Goal: Task Accomplishment & Management: Complete application form

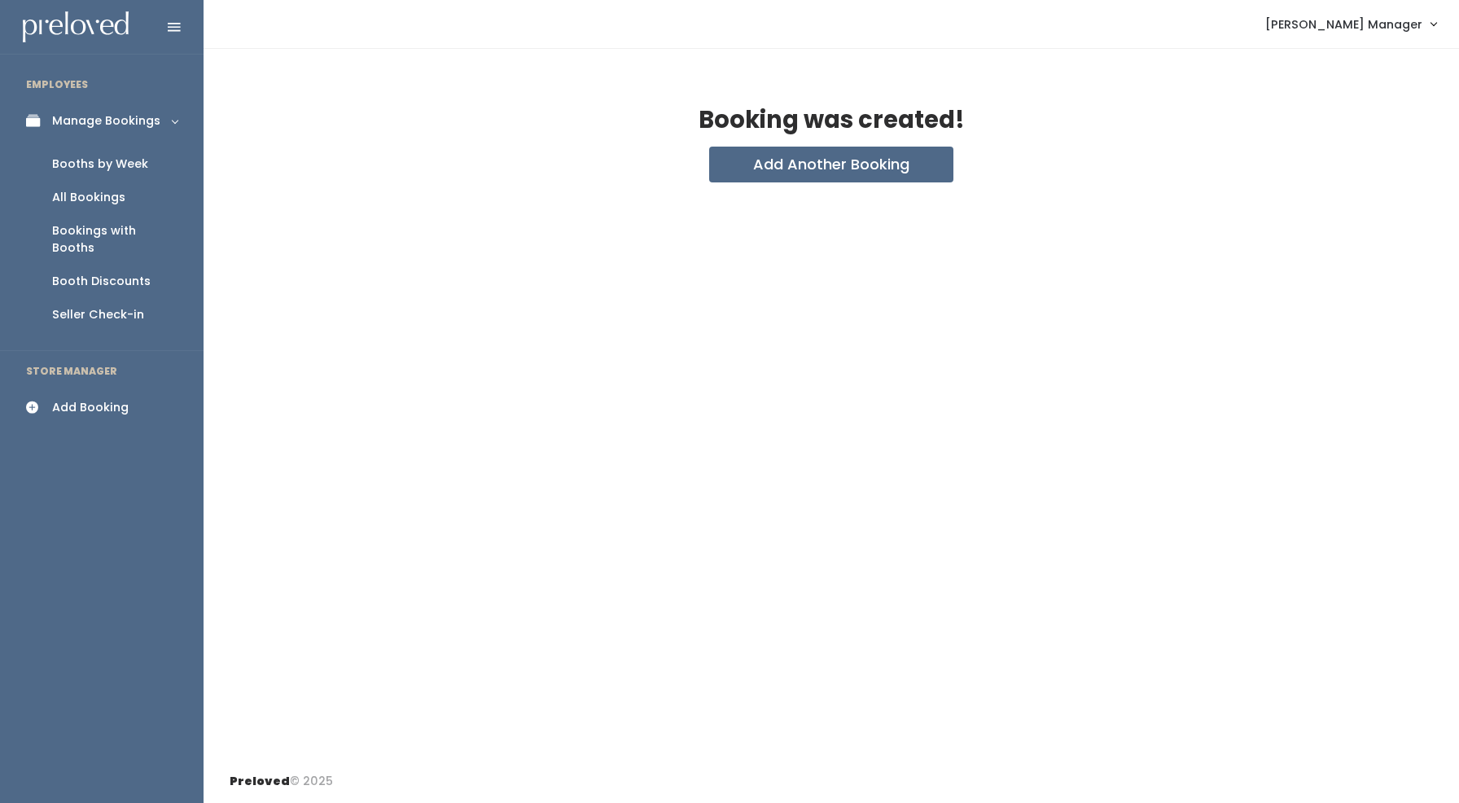
click at [91, 190] on div "All Bookings" at bounding box center [88, 197] width 73 height 17
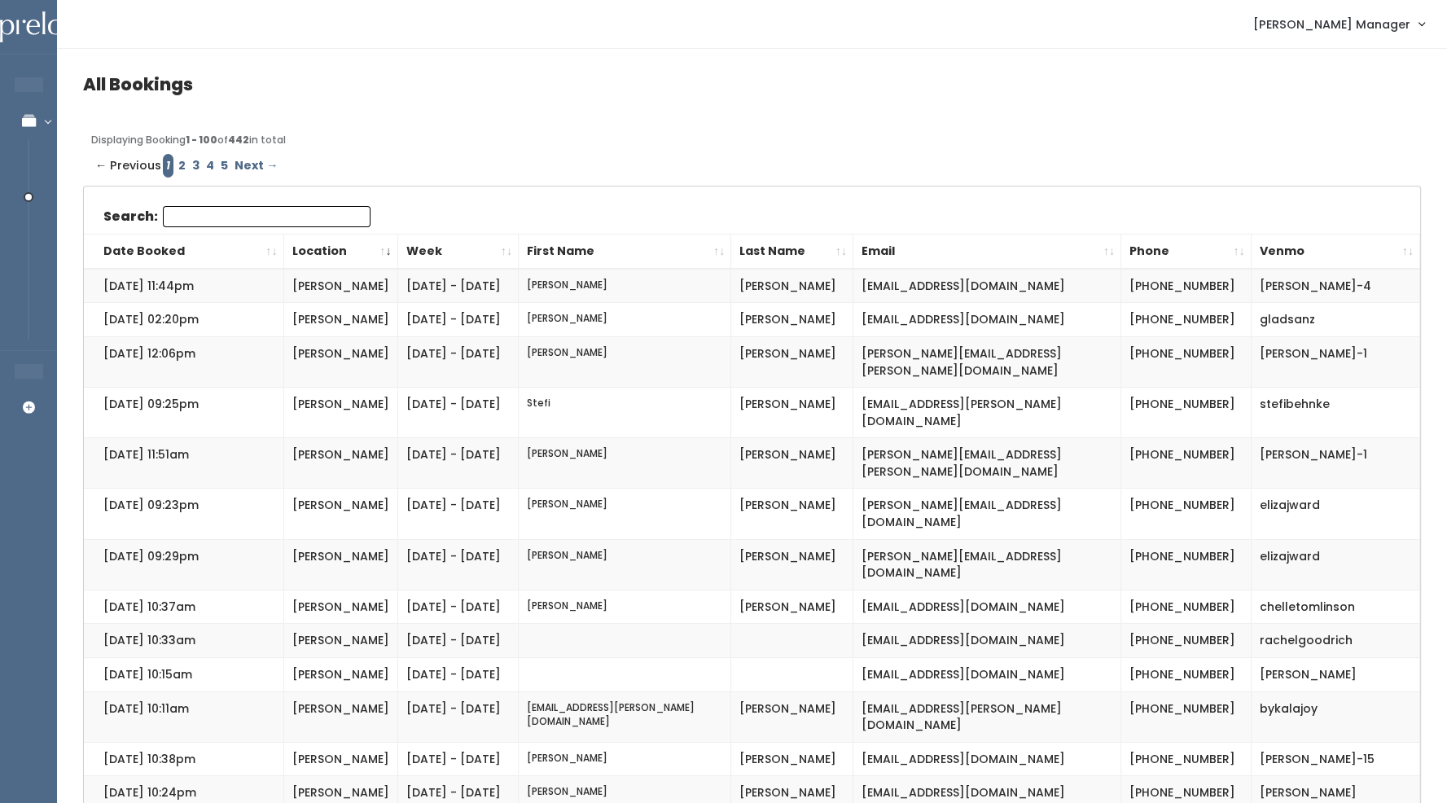
click at [182, 221] on input "Search:" at bounding box center [267, 216] width 208 height 21
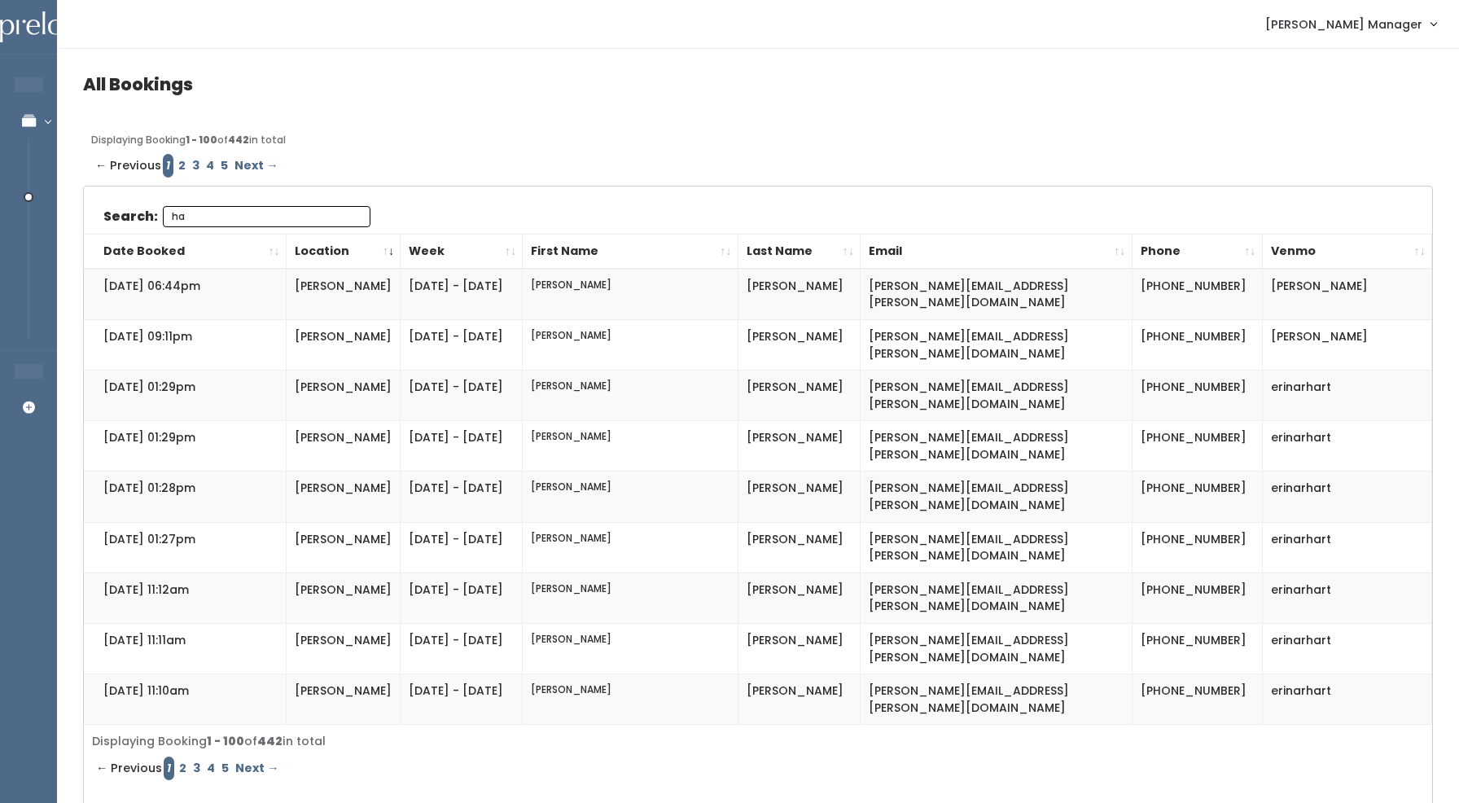
type input "h"
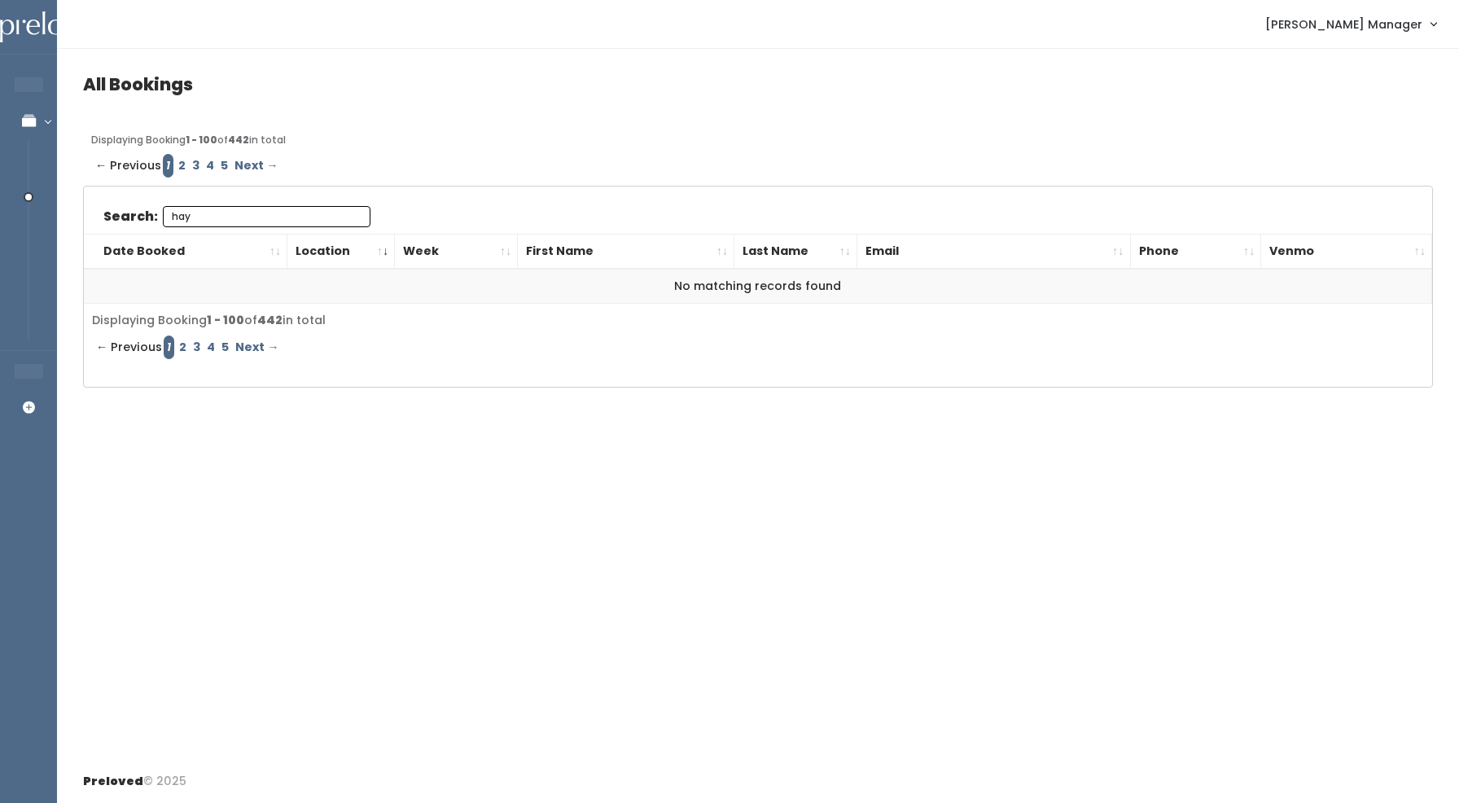
type input "hay"
click at [182, 341] on link "2" at bounding box center [183, 347] width 14 height 24
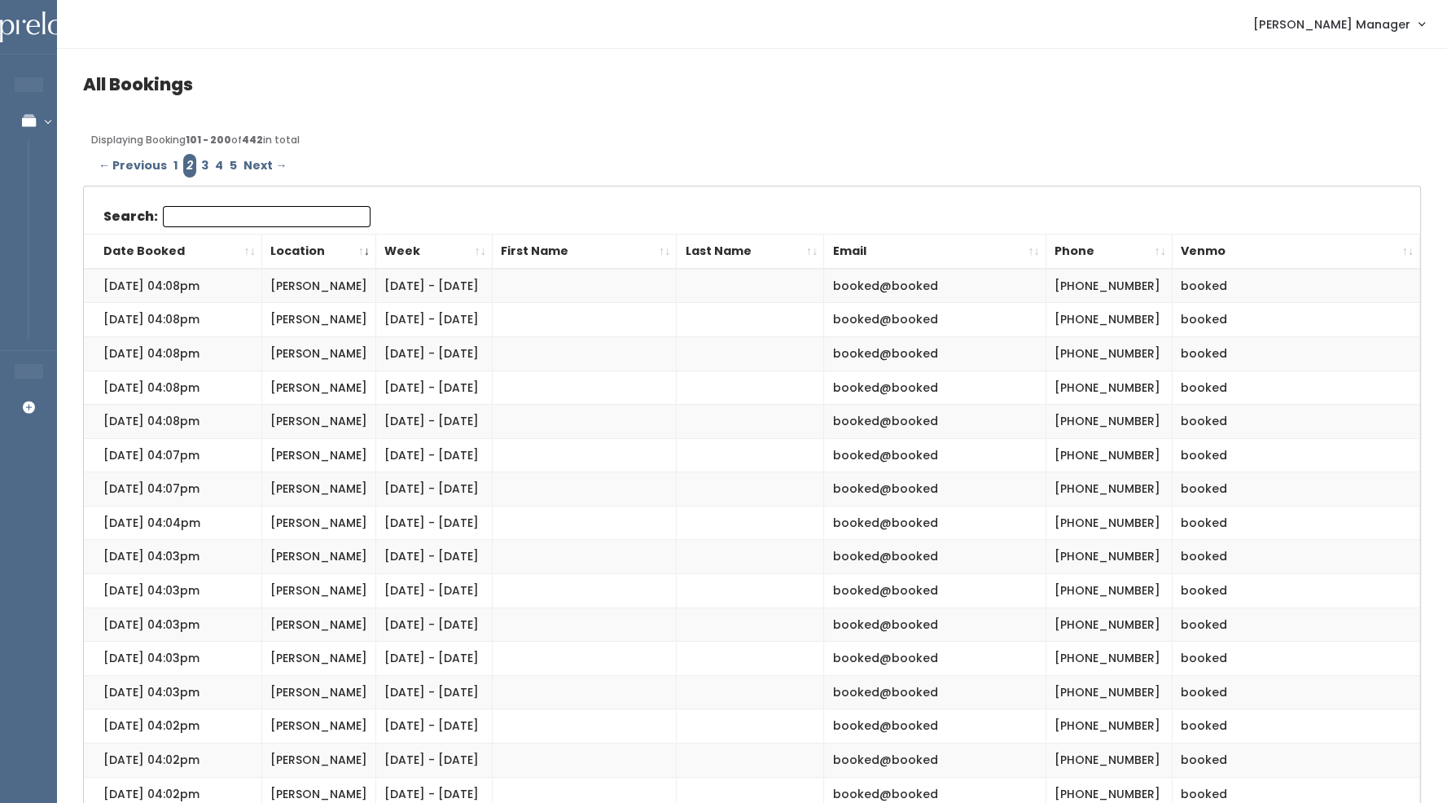
click at [195, 217] on input "Search:" at bounding box center [267, 216] width 208 height 21
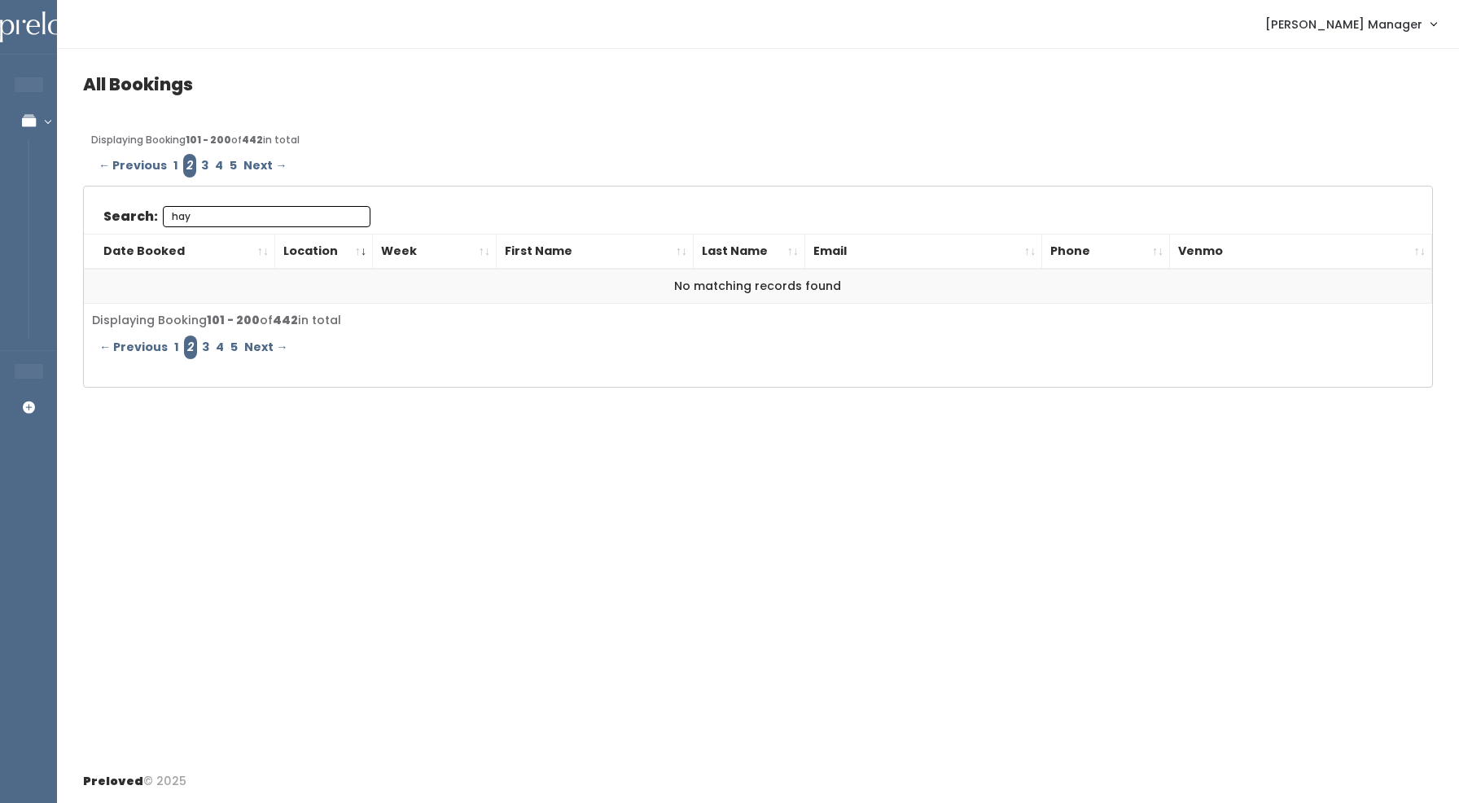
type input "hay"
click at [201, 341] on link "3" at bounding box center [206, 347] width 14 height 24
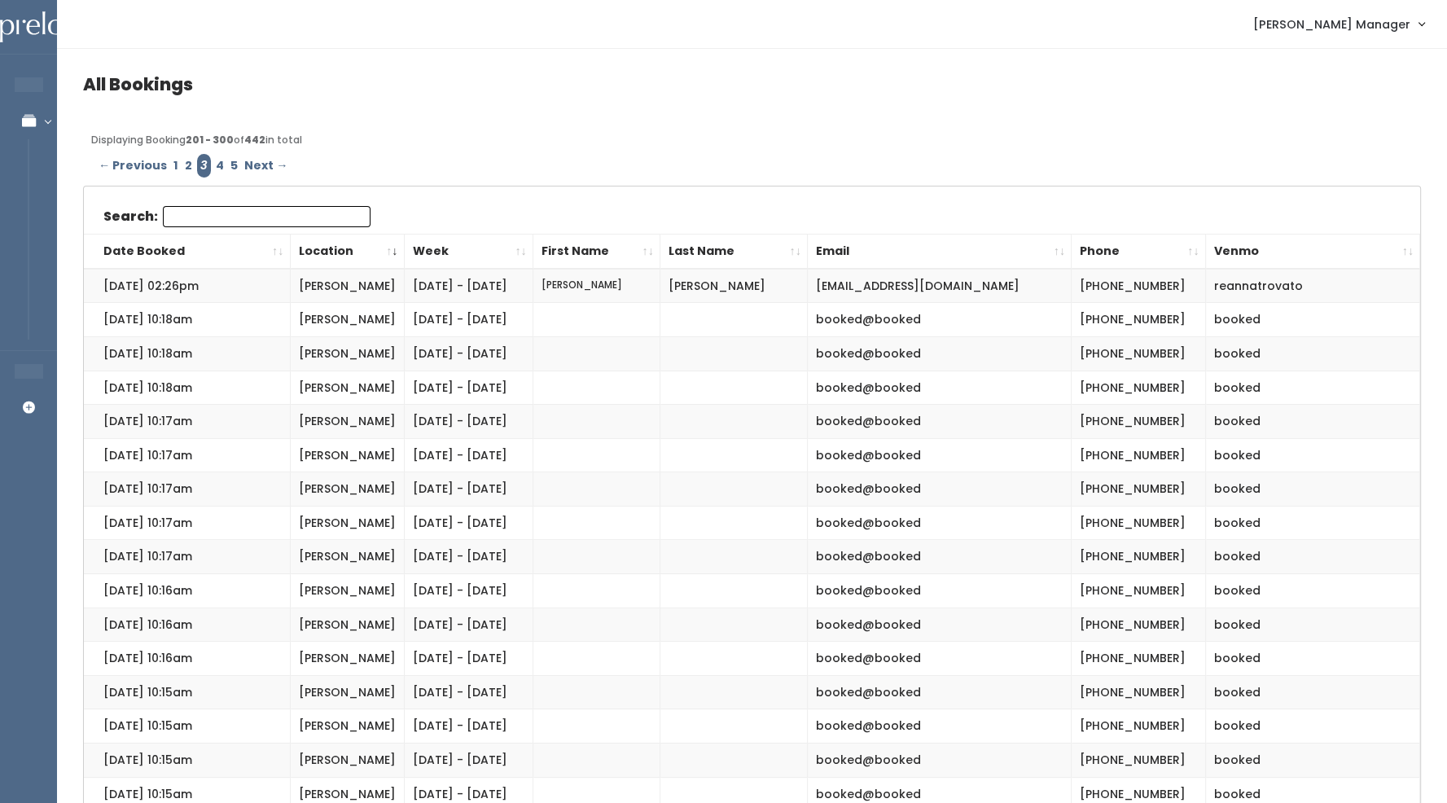
click at [225, 216] on input "Search:" at bounding box center [267, 216] width 208 height 21
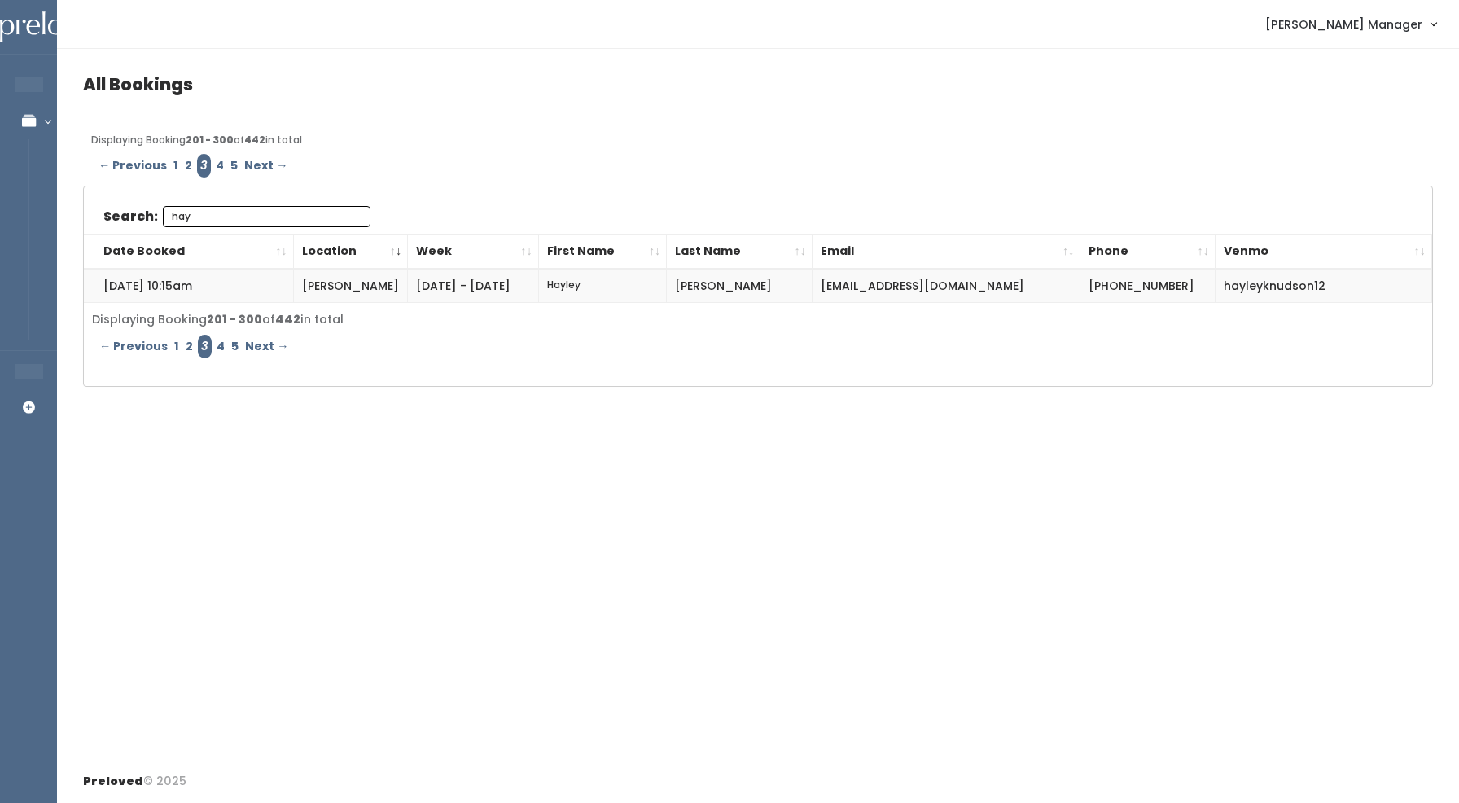
type input "hay"
click at [213, 164] on link "4" at bounding box center [220, 166] width 15 height 24
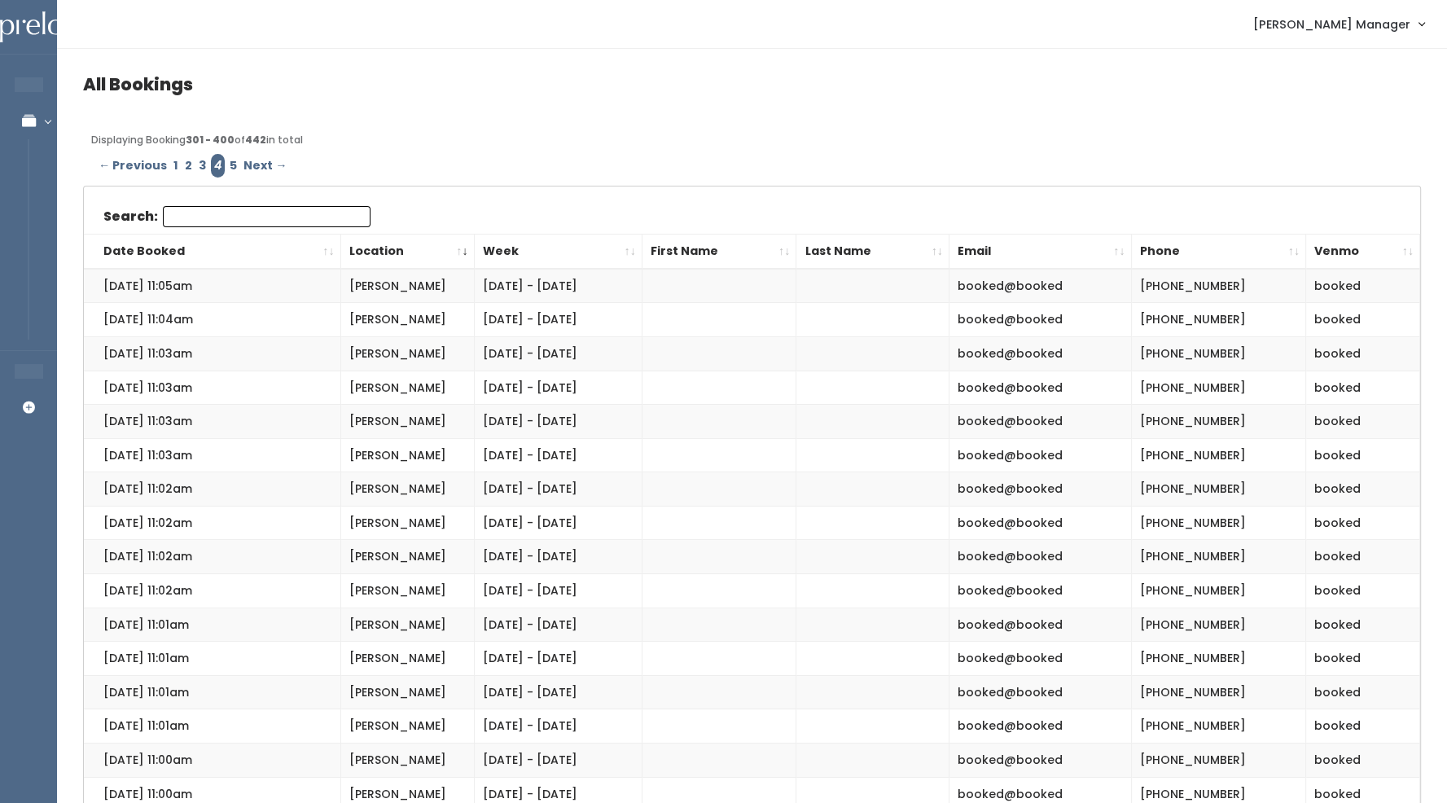
click at [234, 219] on input "Search:" at bounding box center [267, 216] width 208 height 21
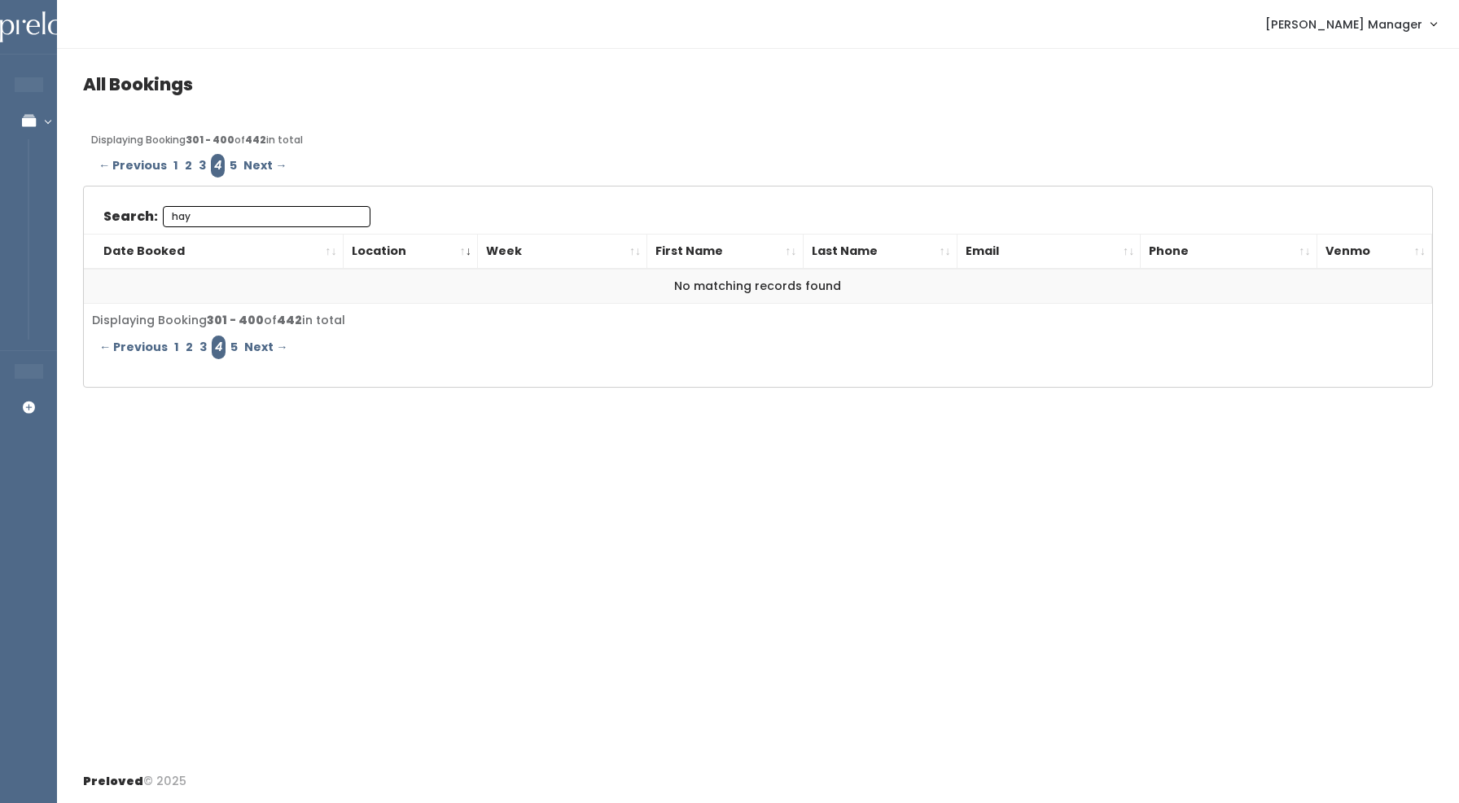
type input "hay"
click at [231, 168] on link "5" at bounding box center [233, 166] width 14 height 24
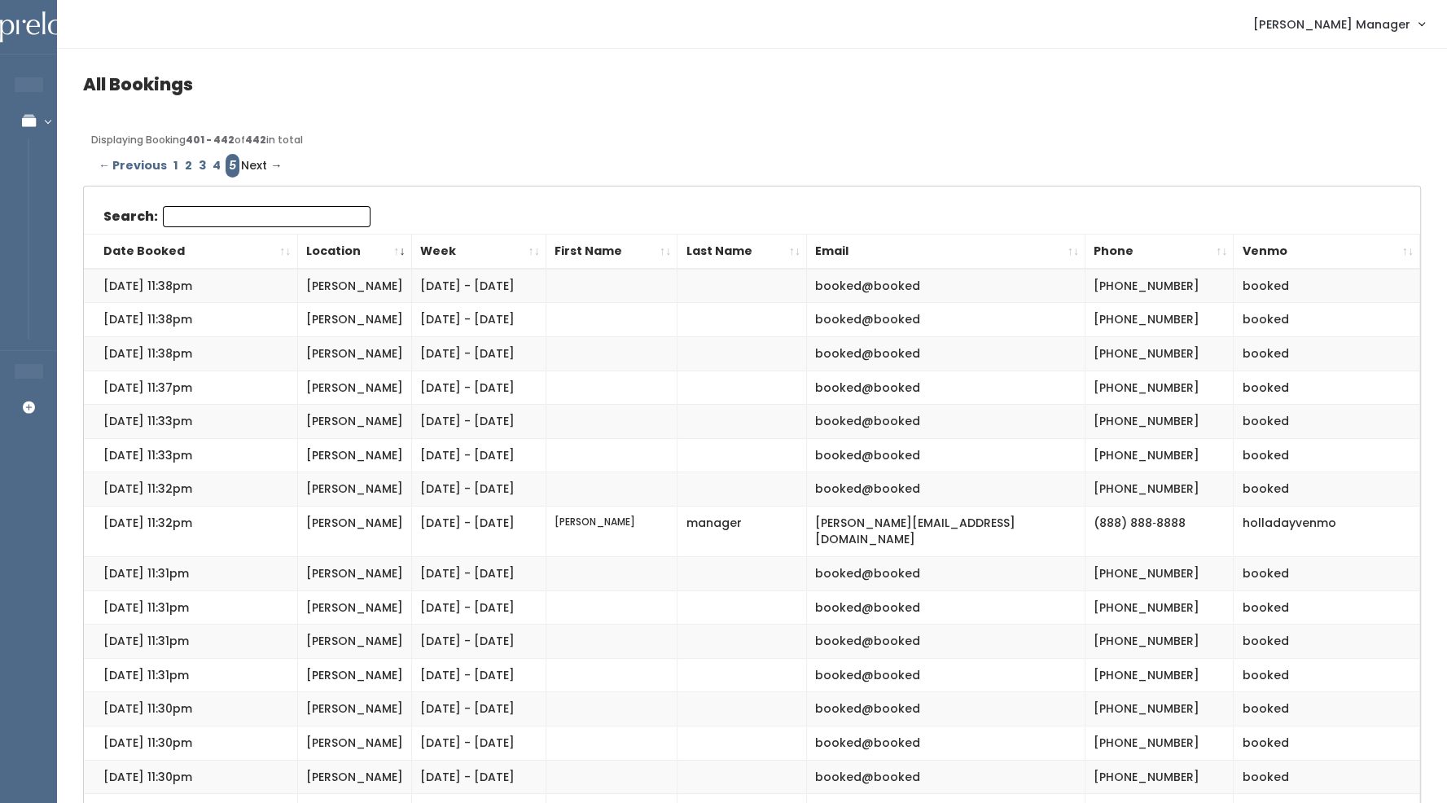
click at [226, 213] on input "Search:" at bounding box center [267, 216] width 208 height 21
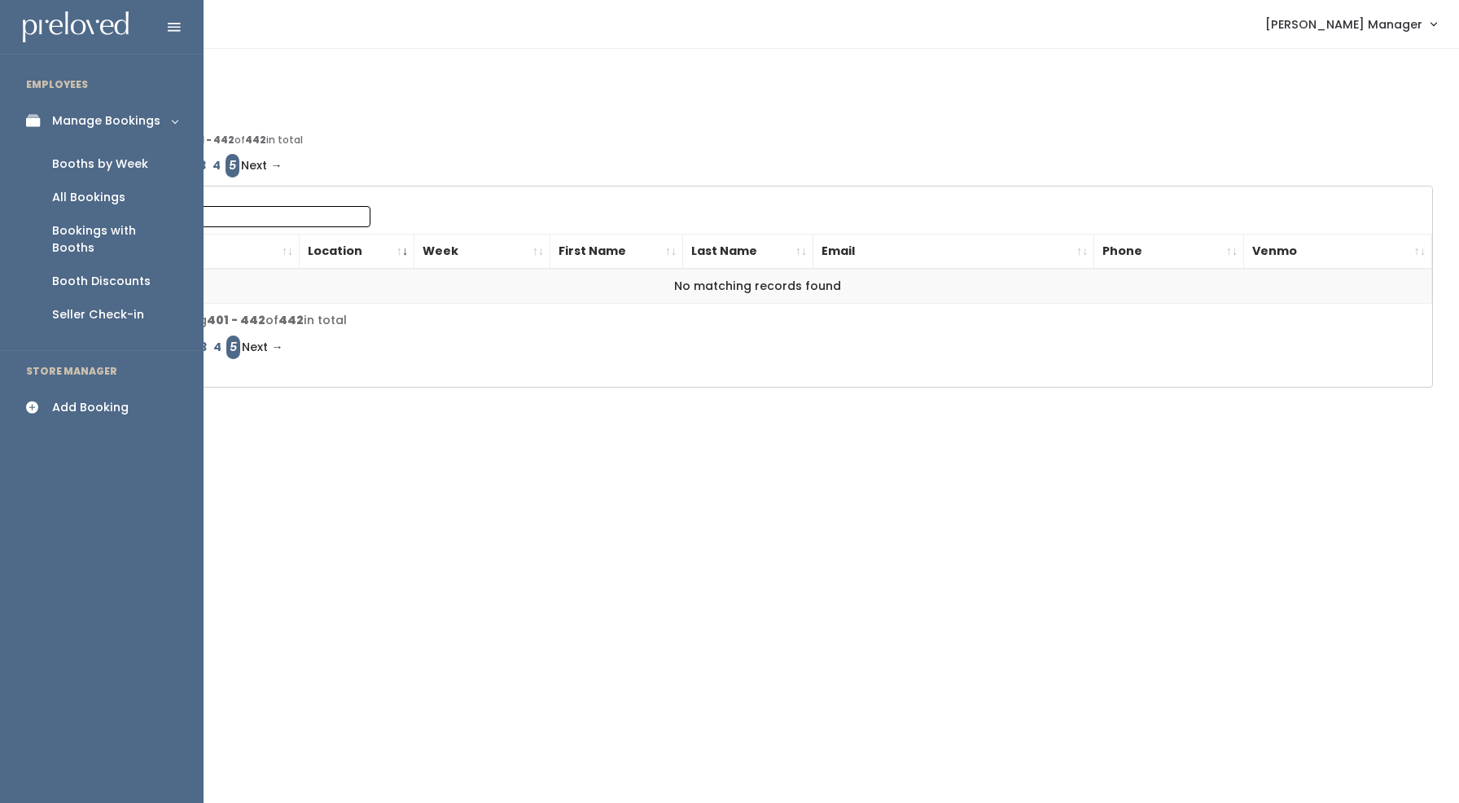
type input "hay"
click at [91, 164] on div "Booths by Week" at bounding box center [100, 164] width 96 height 17
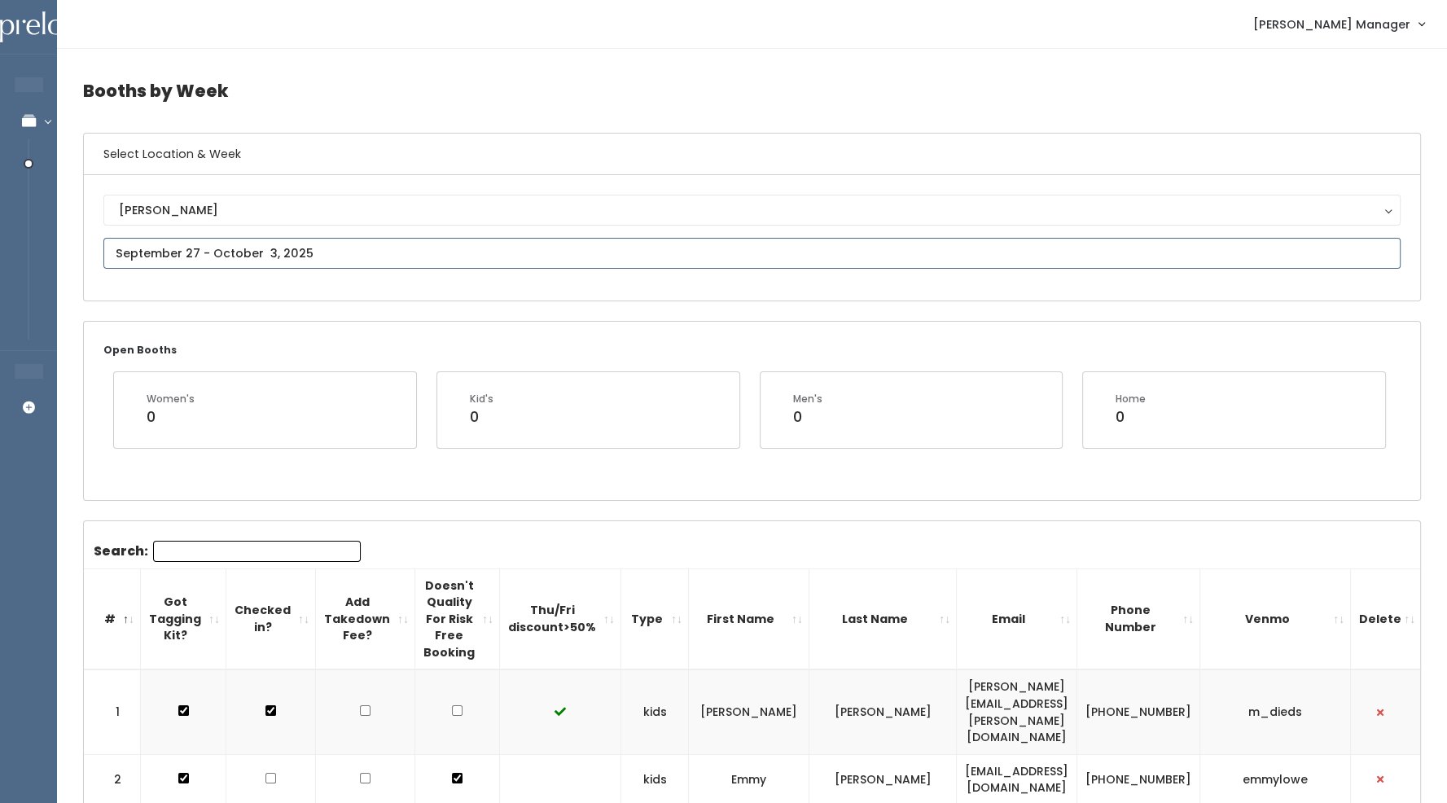
click at [202, 245] on input "text" at bounding box center [751, 253] width 1297 height 31
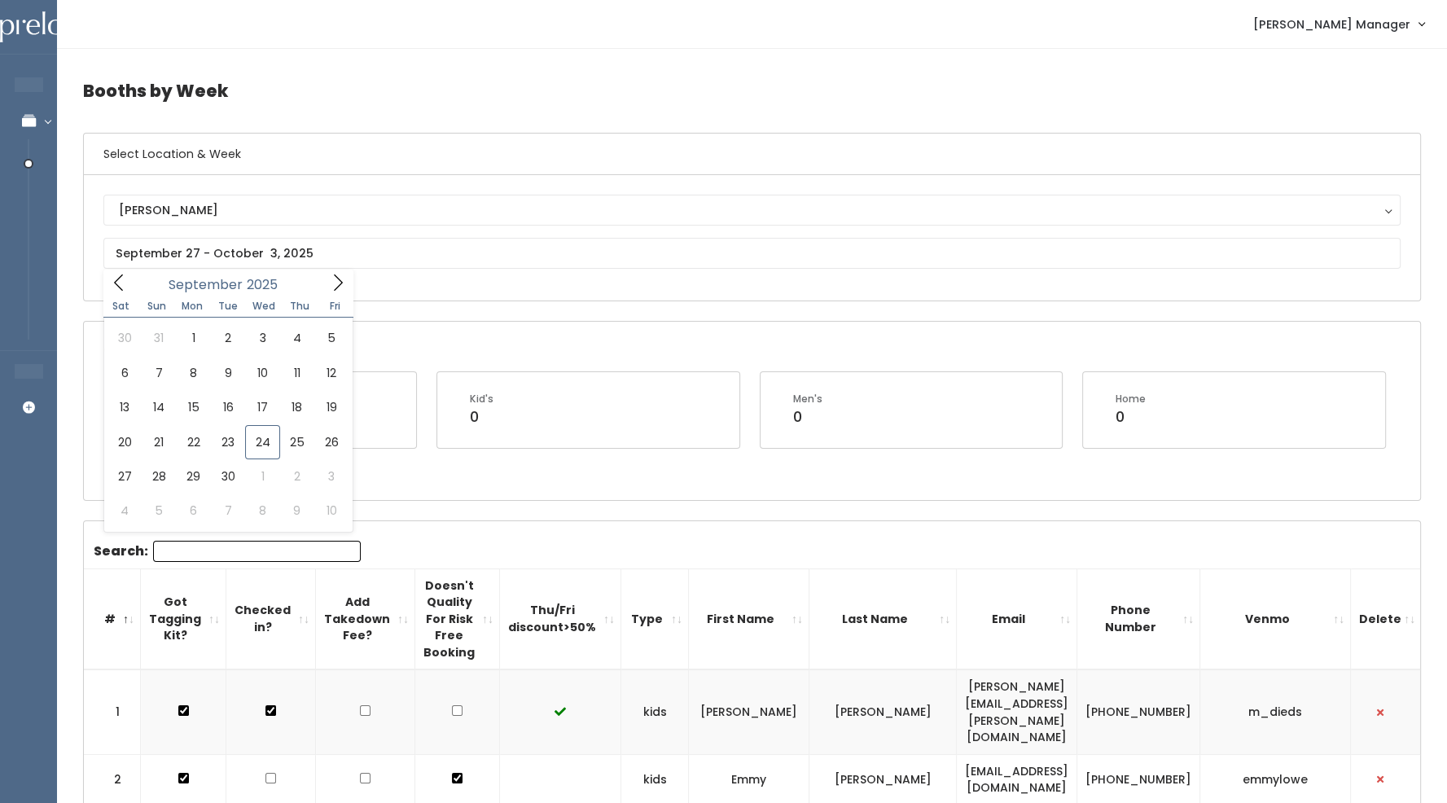
click at [456, 167] on h6 "Select Location & Week" at bounding box center [752, 155] width 1336 height 42
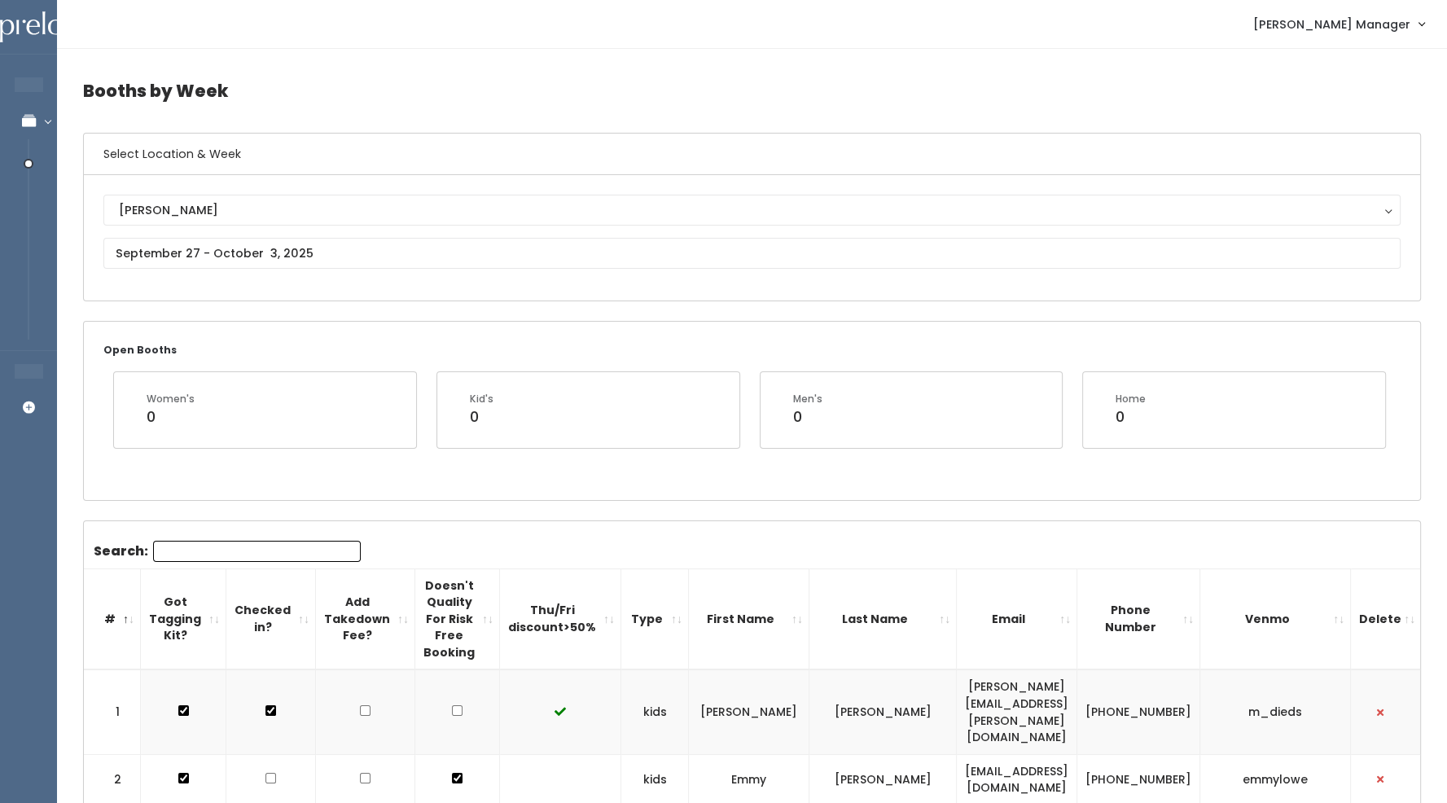
scroll to position [846, 0]
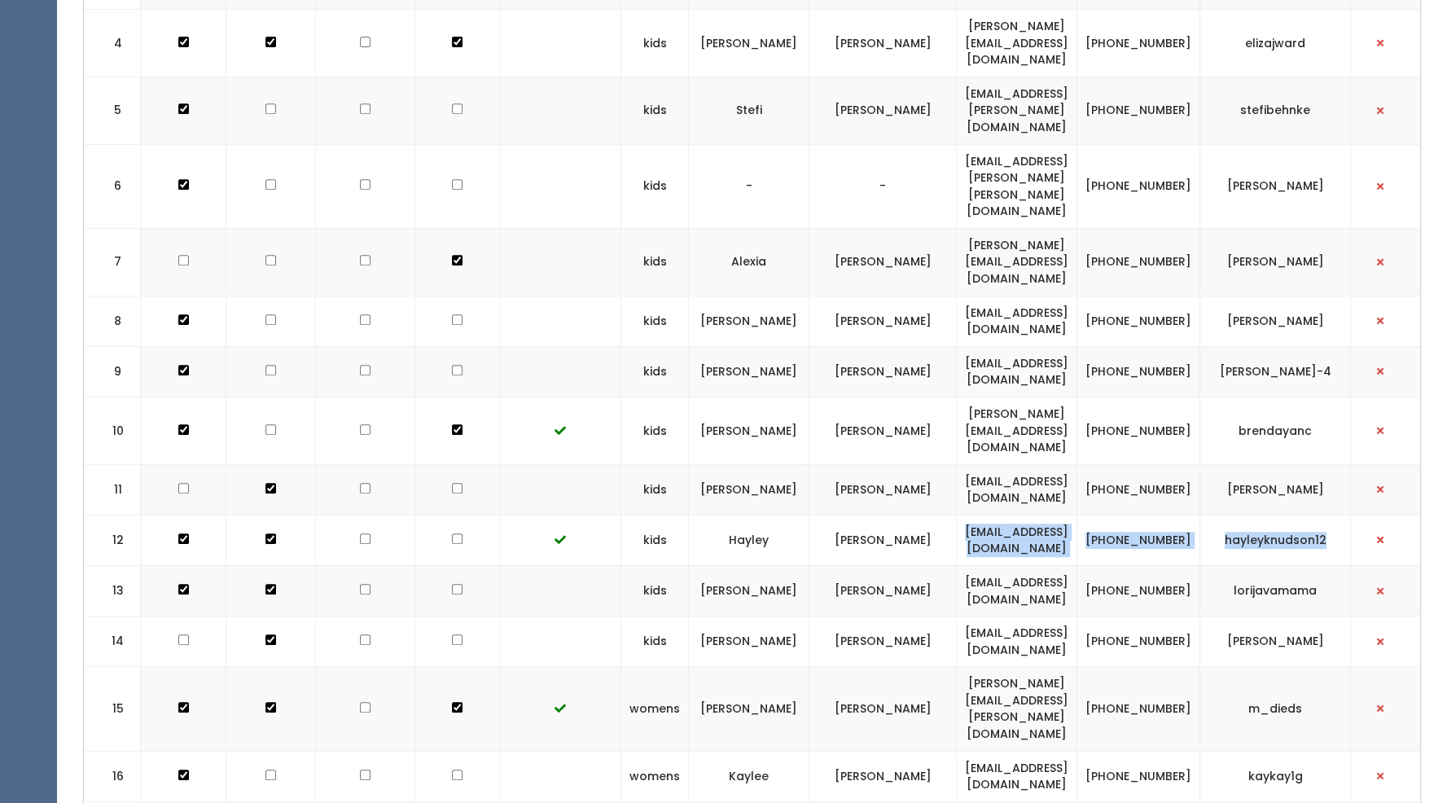
drag, startPoint x: 1348, startPoint y: 401, endPoint x: 971, endPoint y: 408, distance: 377.9
click at [971, 515] on tr "12 kids Hayley Knudson hayleyverde12@gmail.com (831) 682-3395 hayleyknudson12" at bounding box center [753, 540] width 1338 height 50
copy tr "hayleyverde12@gmail.com (831) 682-3395 hayleyknudson12"
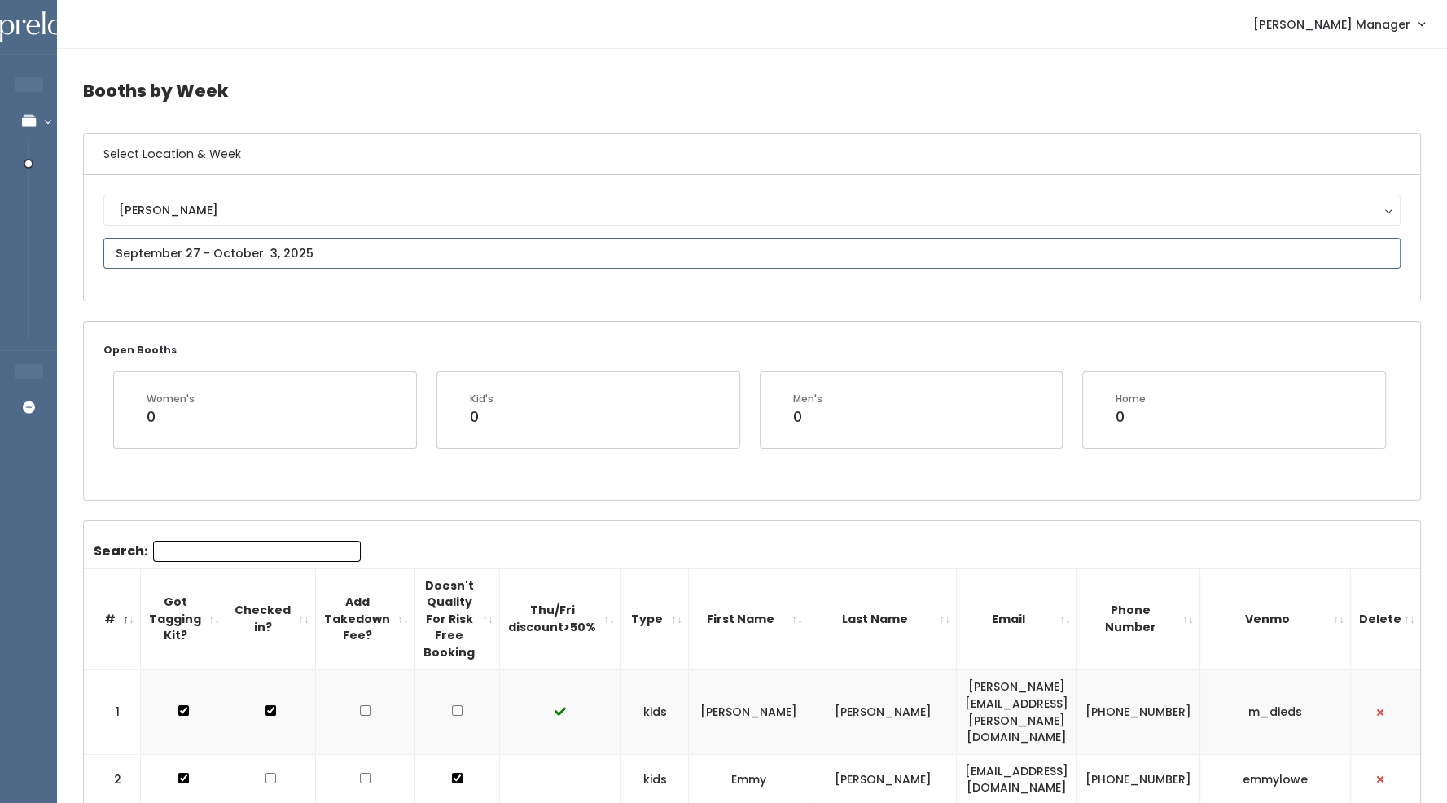
click at [238, 248] on input "text" at bounding box center [751, 253] width 1297 height 31
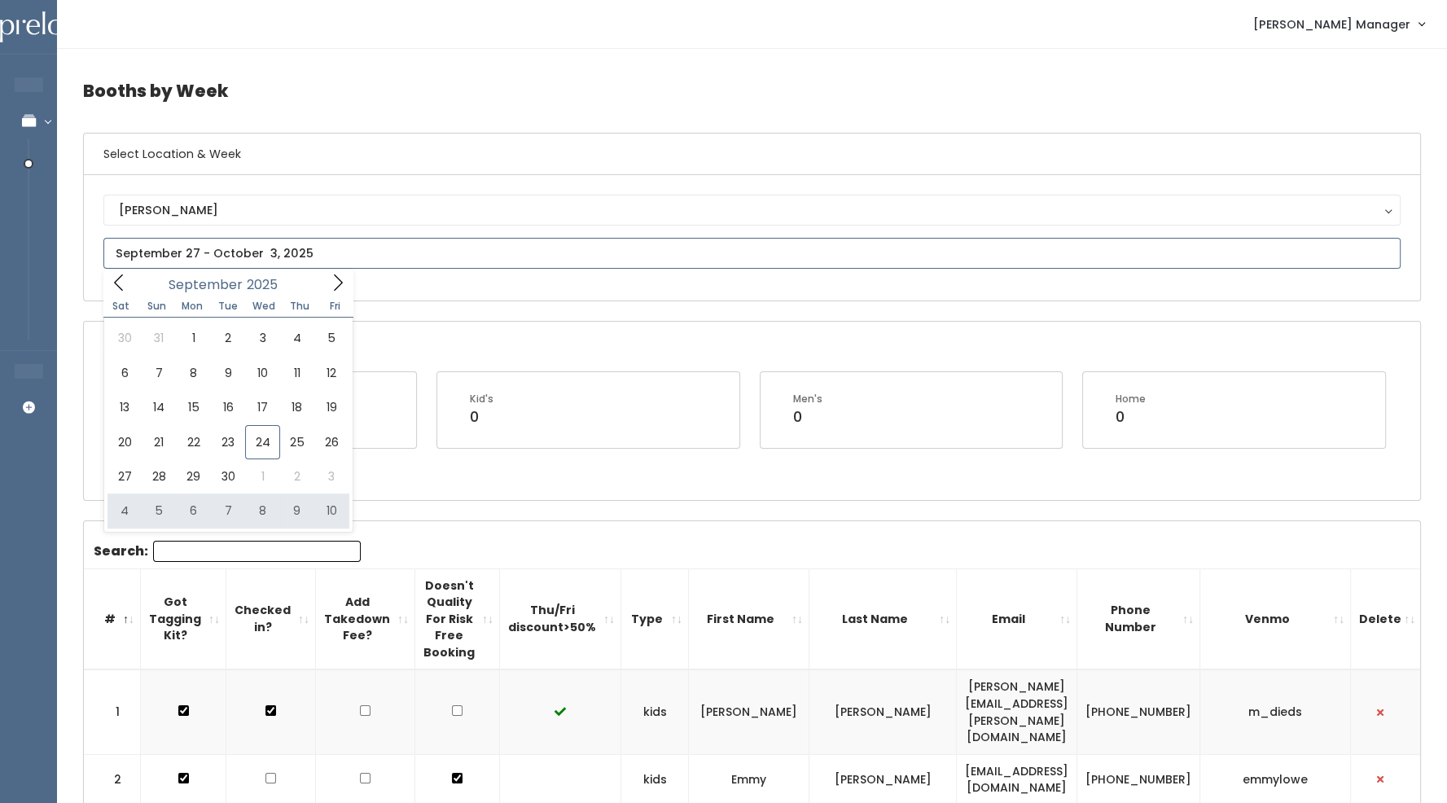
type input "October 4 to October 10"
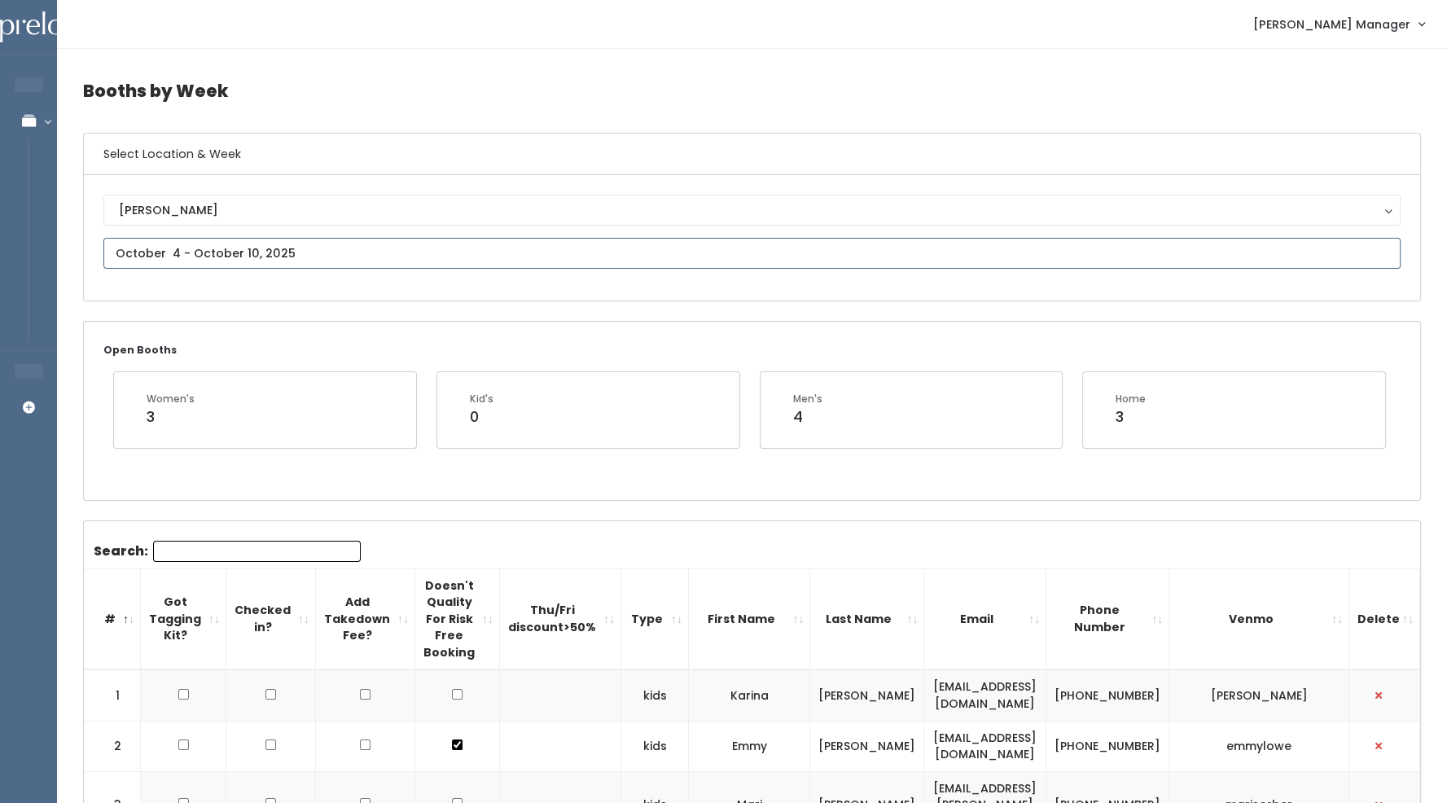
click at [444, 255] on input "text" at bounding box center [751, 253] width 1297 height 31
click at [335, 284] on icon at bounding box center [338, 283] width 18 height 18
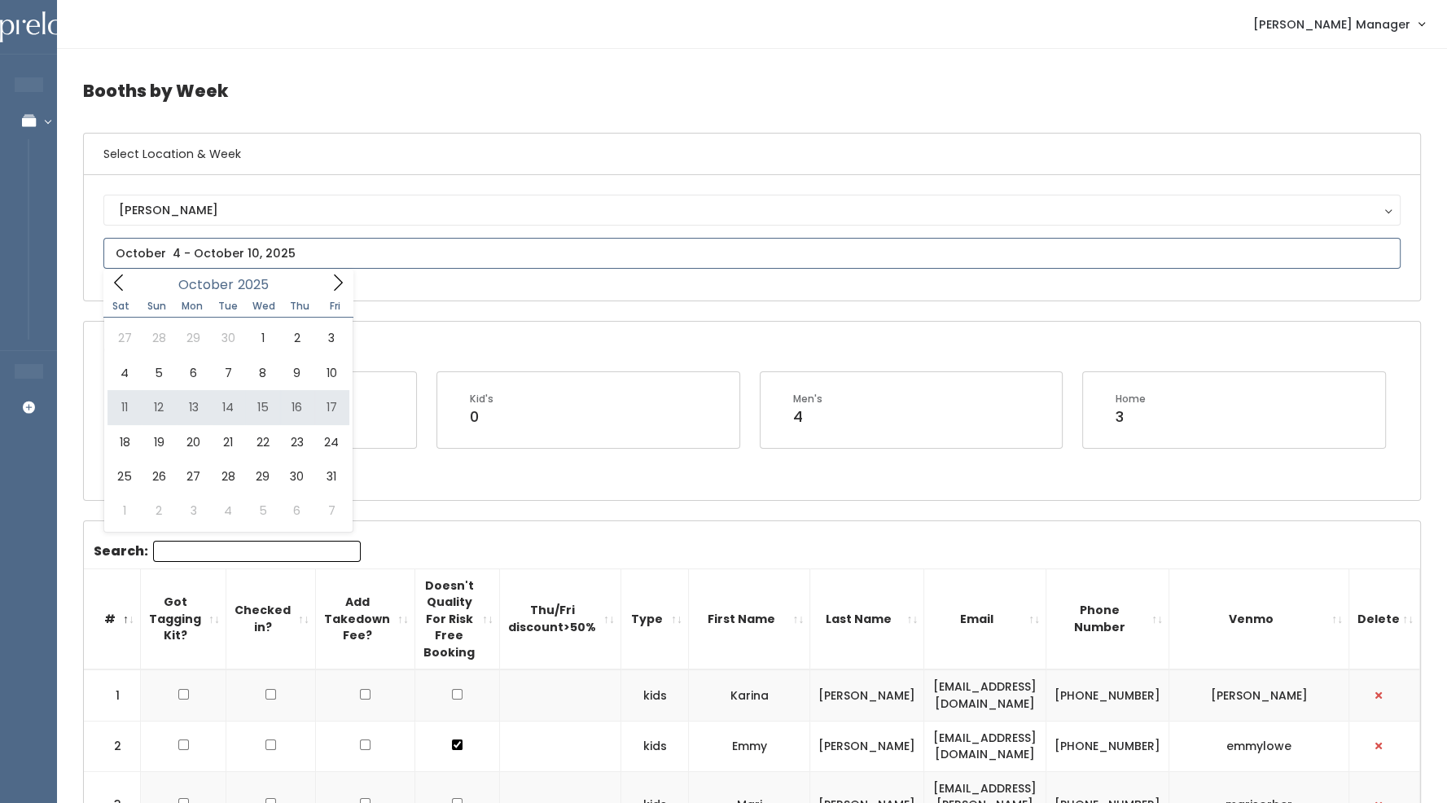
type input "October 11 to October 17"
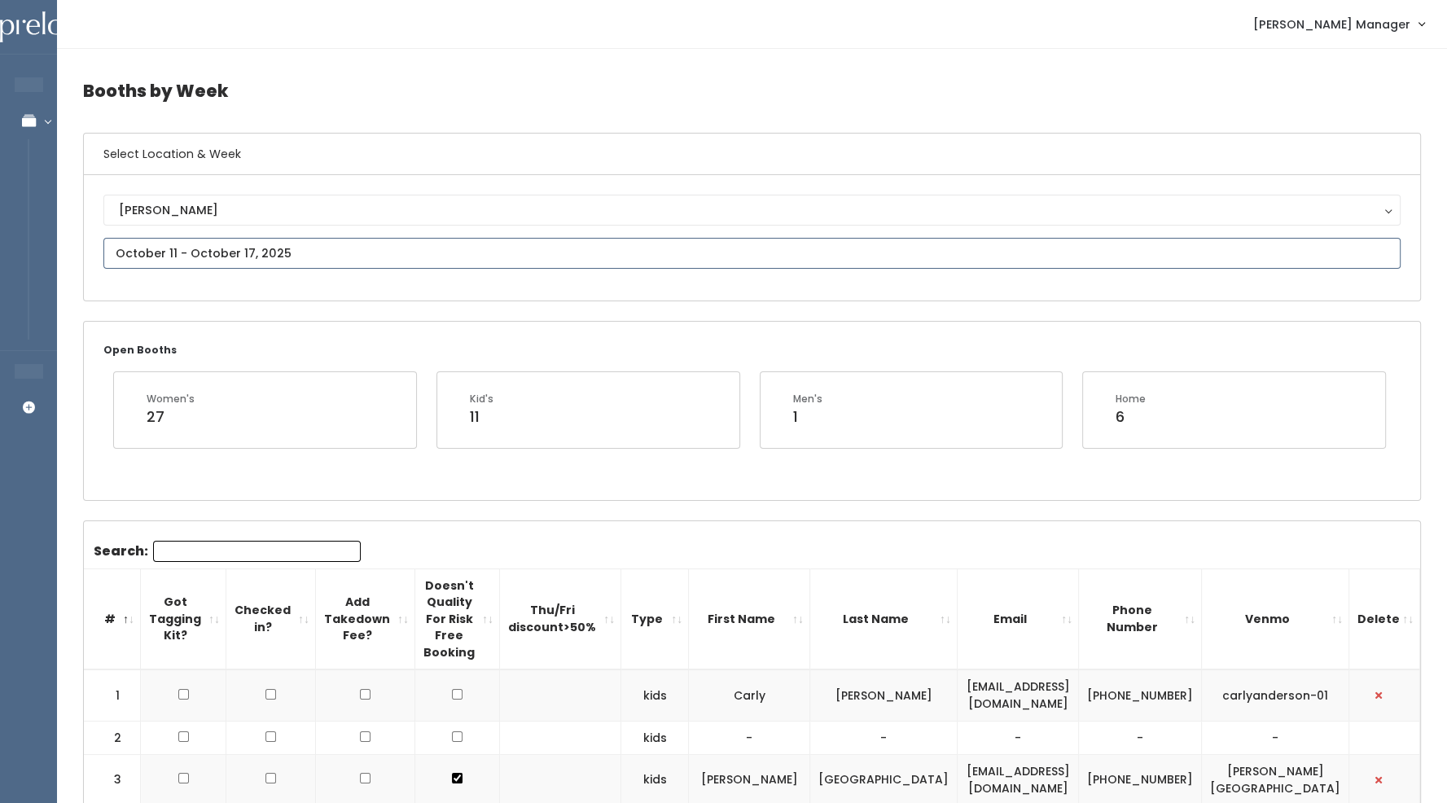
click at [317, 248] on input "text" at bounding box center [751, 253] width 1297 height 31
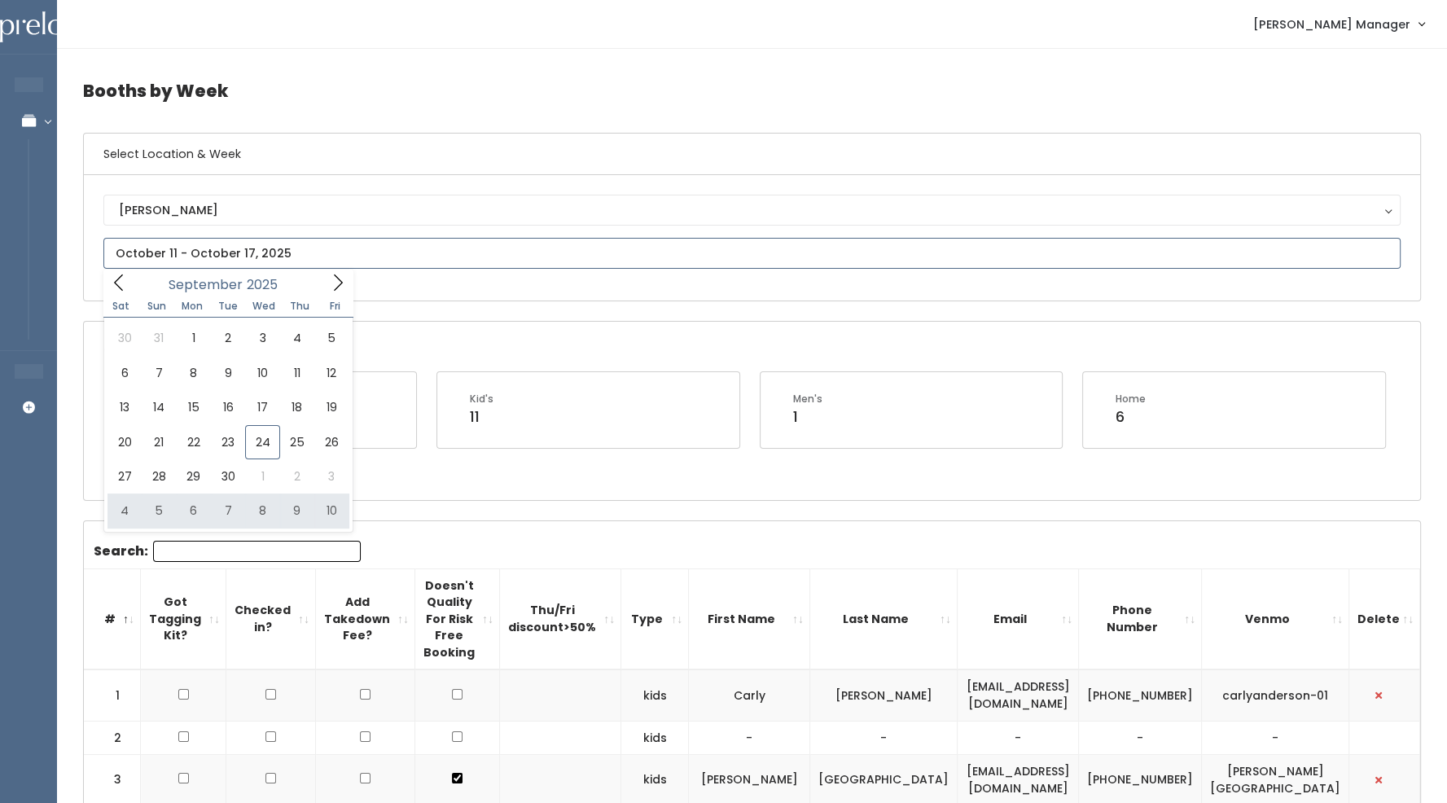
type input "October 4 to October 10"
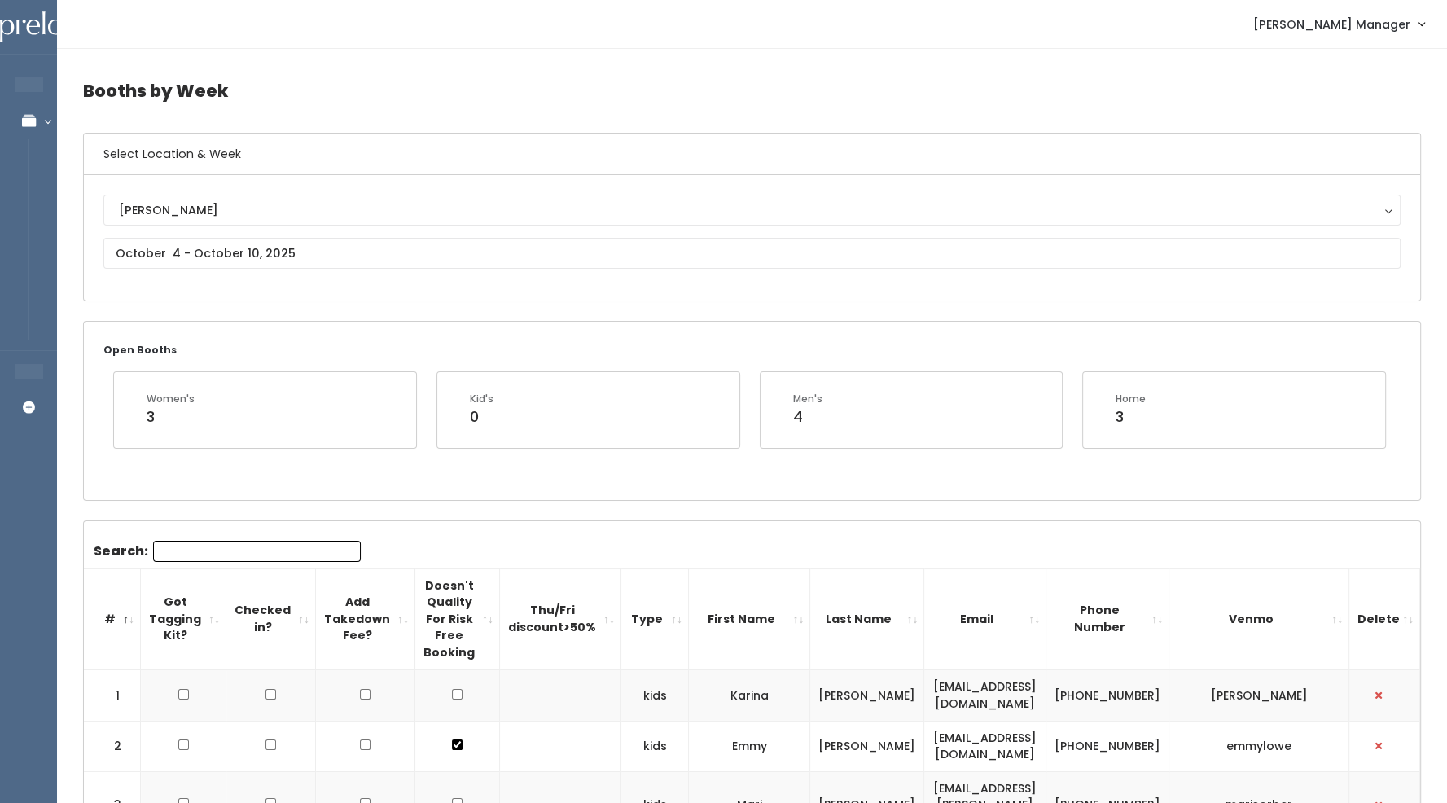
scroll to position [10, 0]
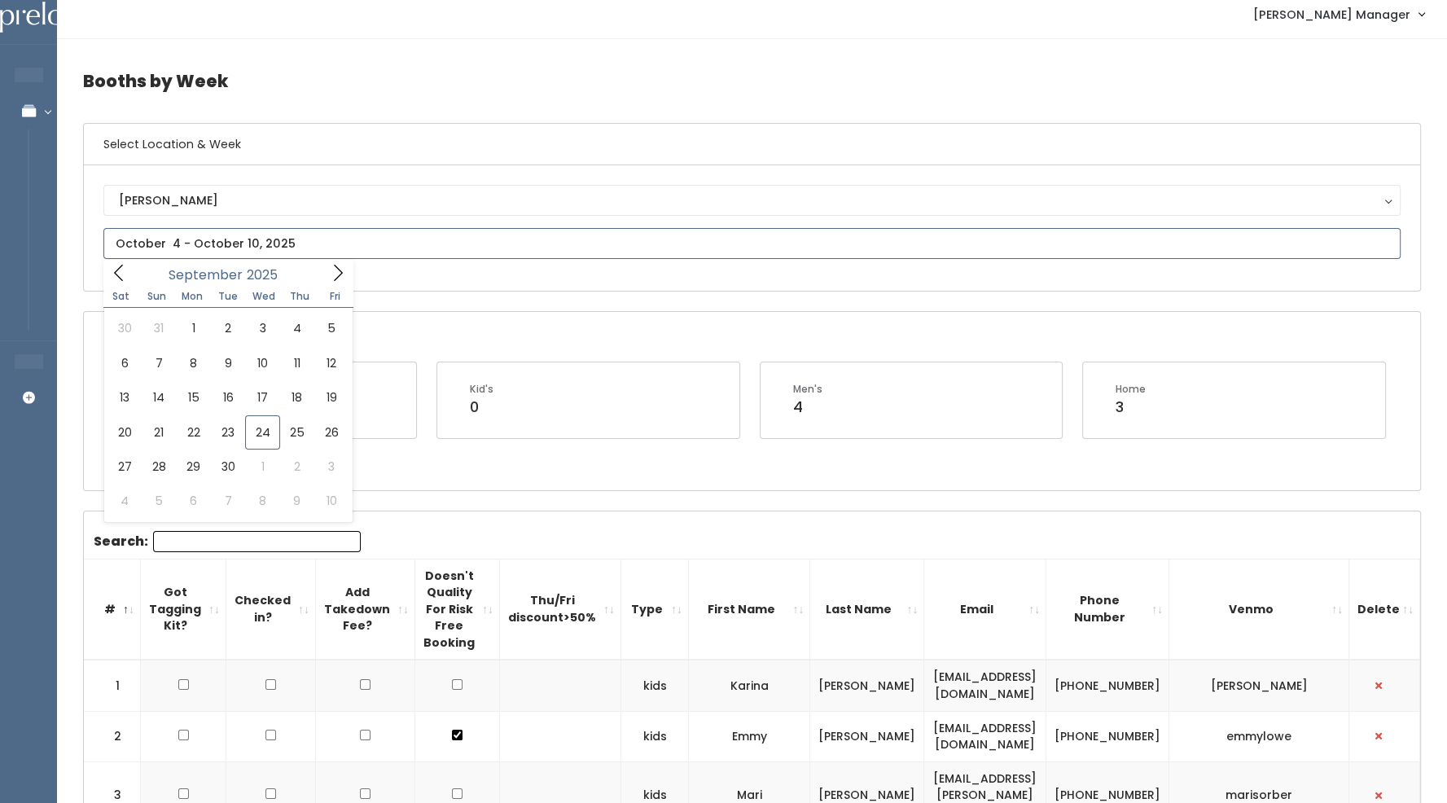
click at [362, 249] on input "text" at bounding box center [751, 243] width 1297 height 31
click at [334, 279] on icon at bounding box center [338, 273] width 18 height 18
type input "October 11 to October 17"
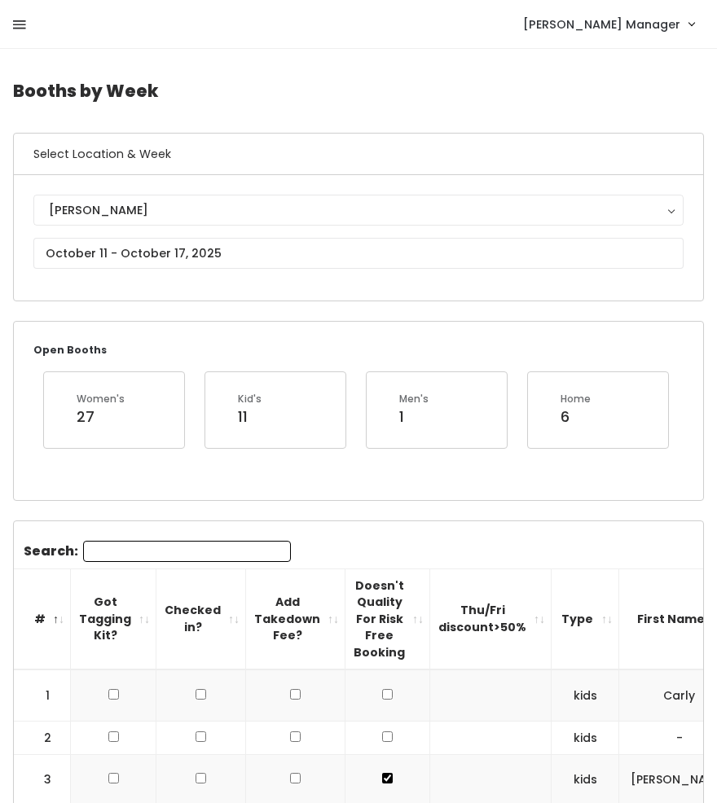
click at [20, 30] on icon at bounding box center [19, 25] width 13 height 15
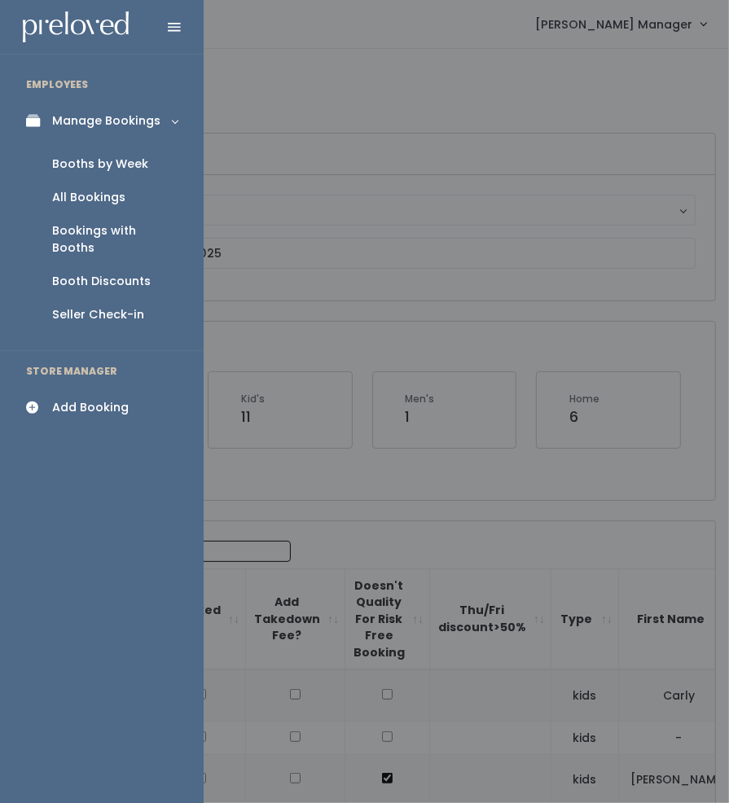
click at [57, 399] on div "Add Booking" at bounding box center [90, 407] width 77 height 17
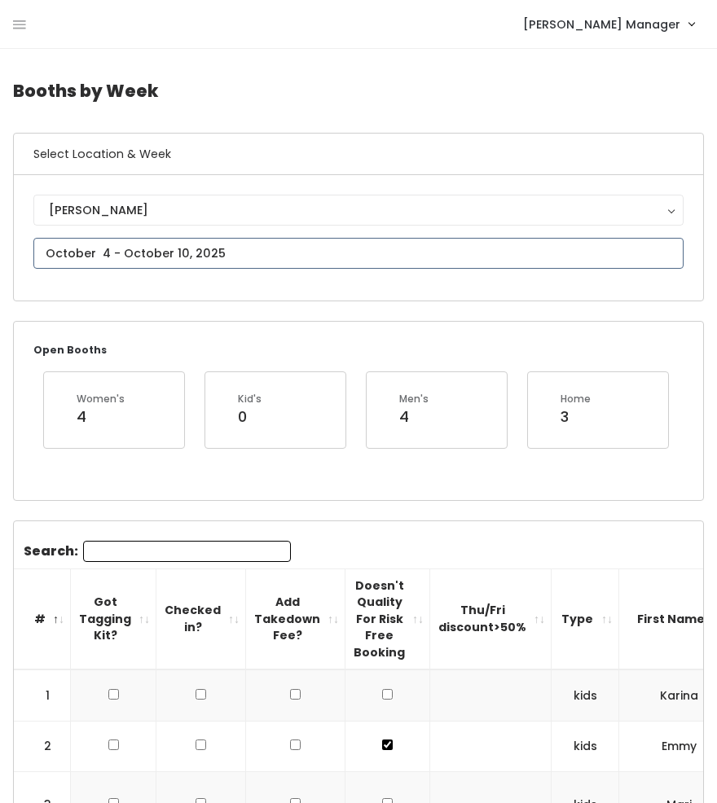
click at [156, 256] on input "text" at bounding box center [358, 253] width 650 height 31
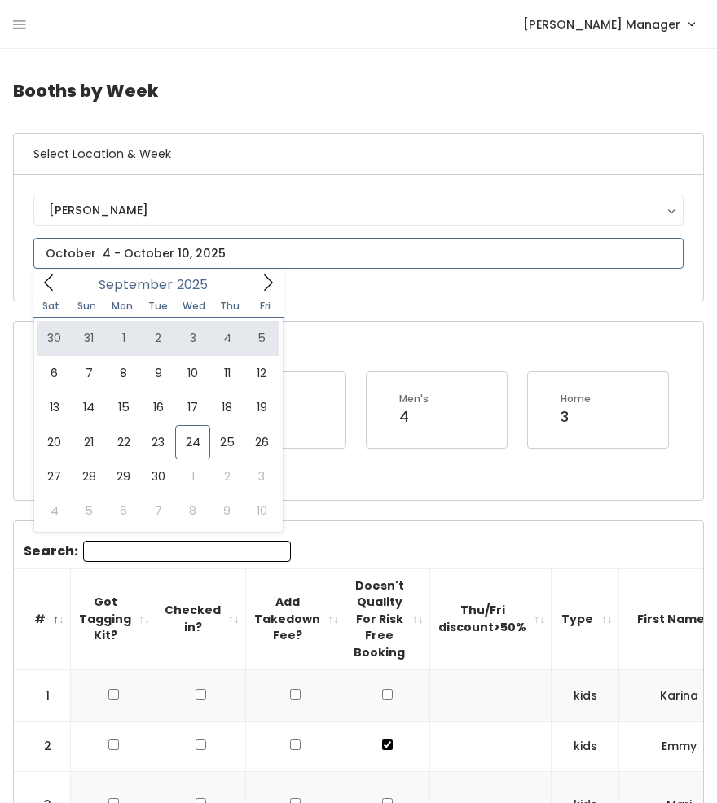
click at [265, 282] on icon at bounding box center [268, 283] width 18 height 18
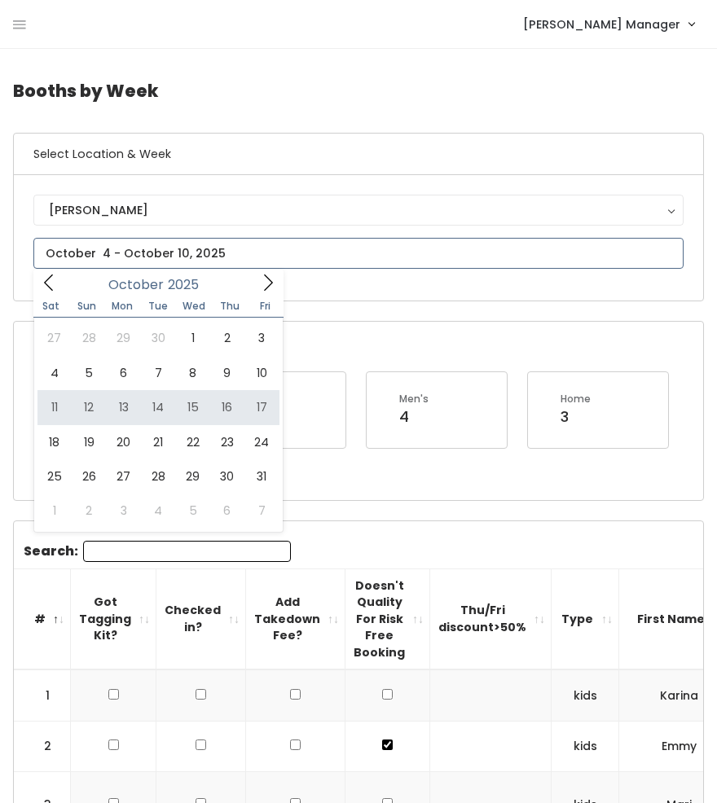
type input "[DATE] to [DATE]"
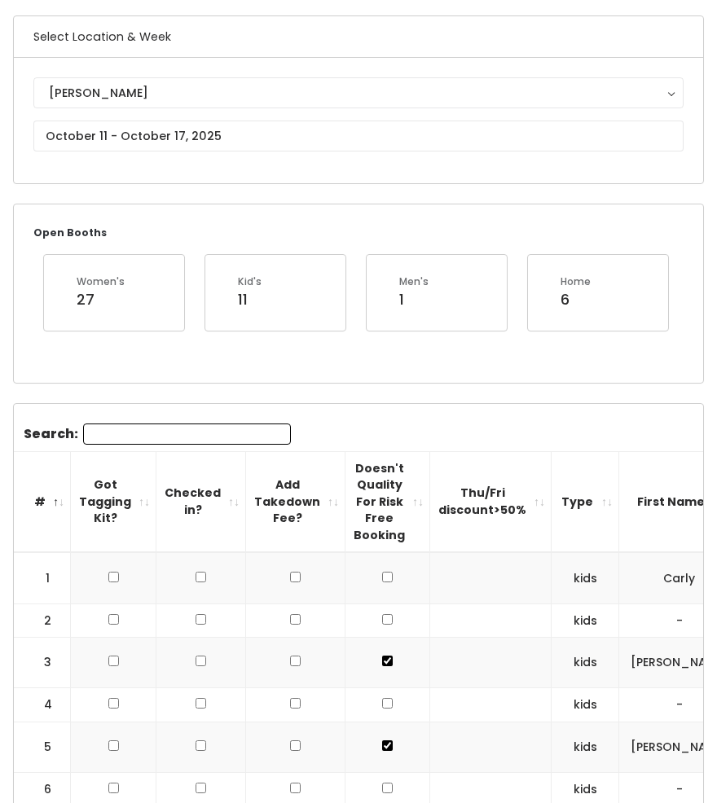
scroll to position [107, 0]
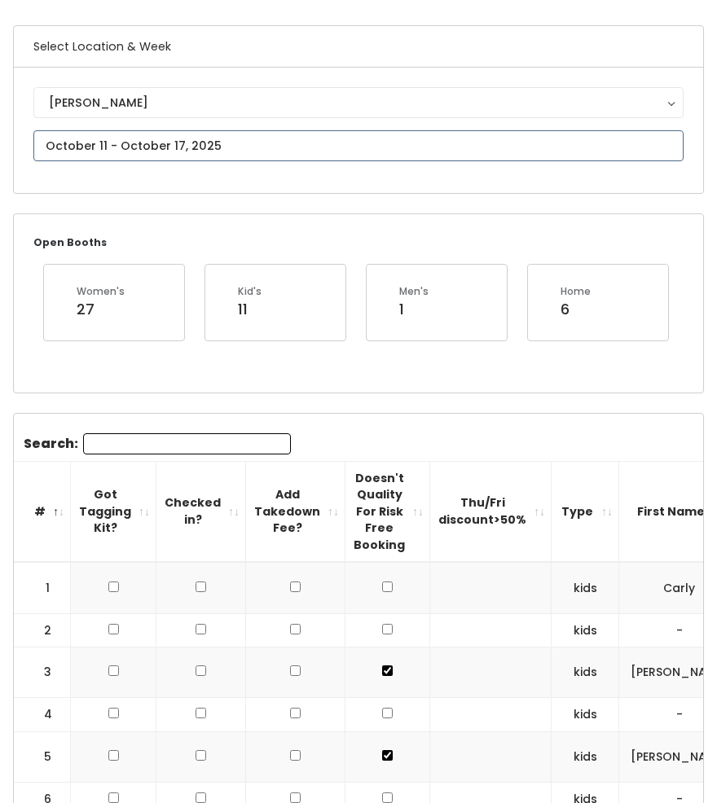
click at [107, 148] on input "text" at bounding box center [358, 145] width 650 height 31
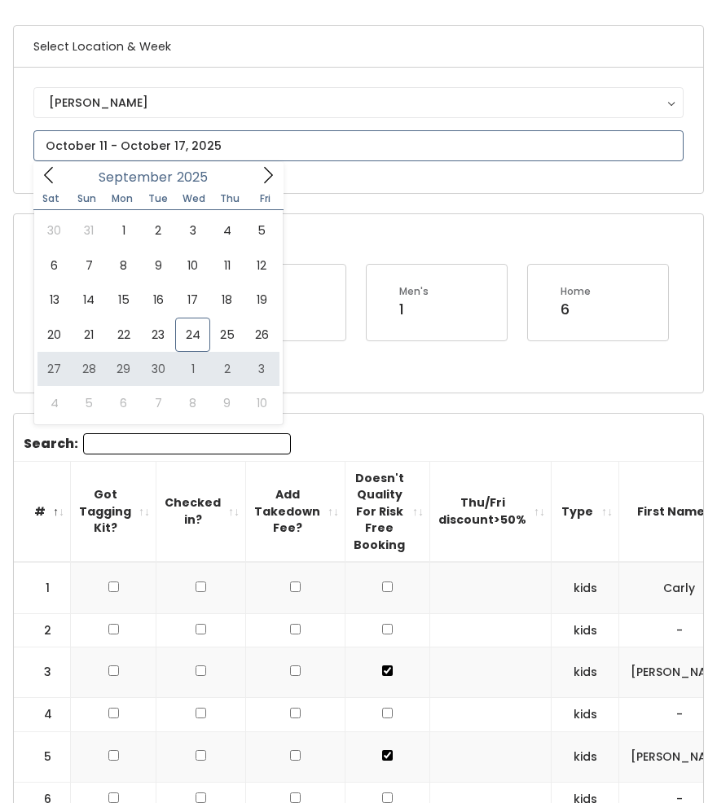
type input "September 27 to October 3"
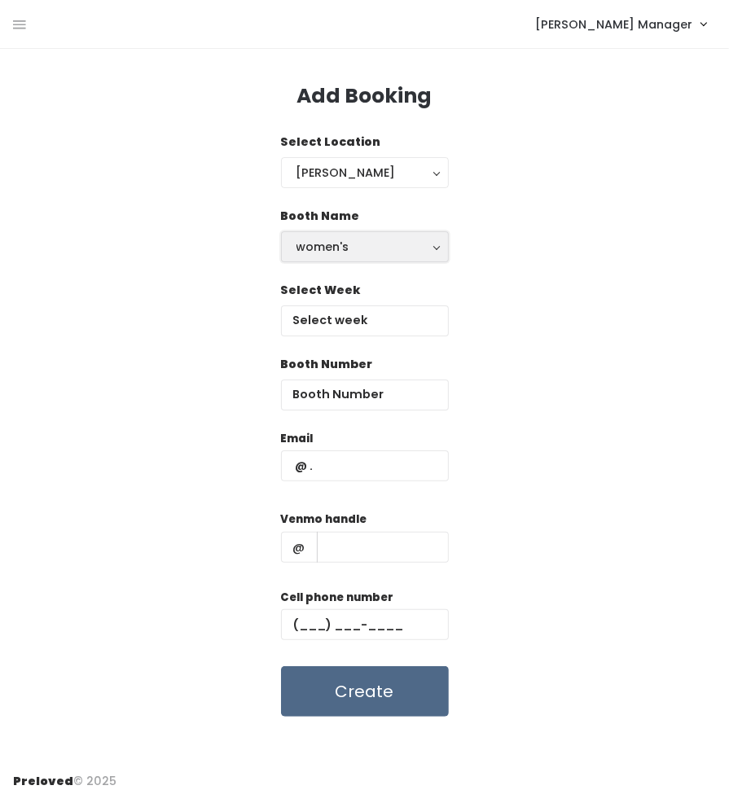
click at [364, 239] on div "women's" at bounding box center [364, 247] width 137 height 18
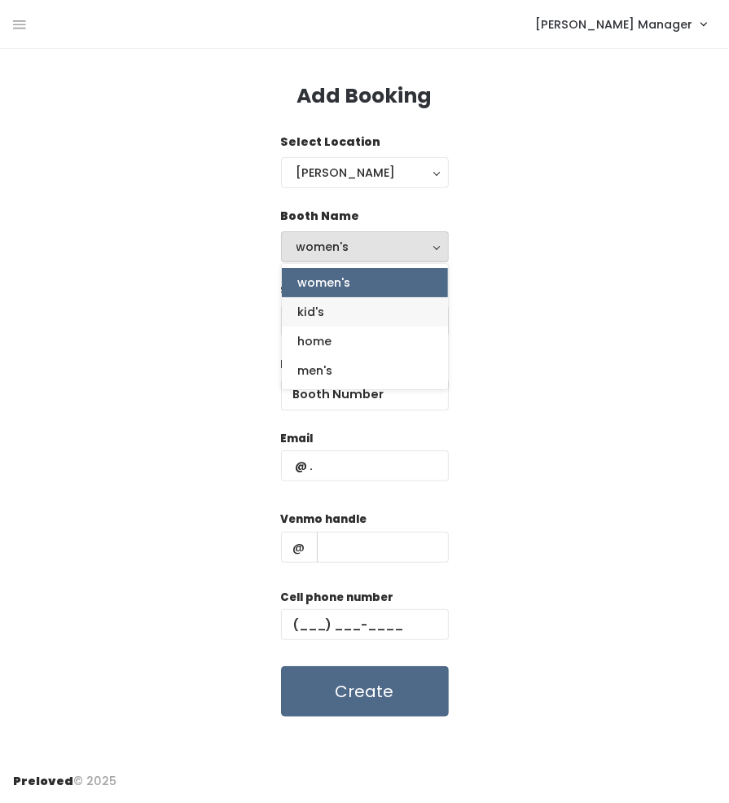
click at [320, 318] on span "kid's" at bounding box center [311, 312] width 27 height 18
select select "kids"
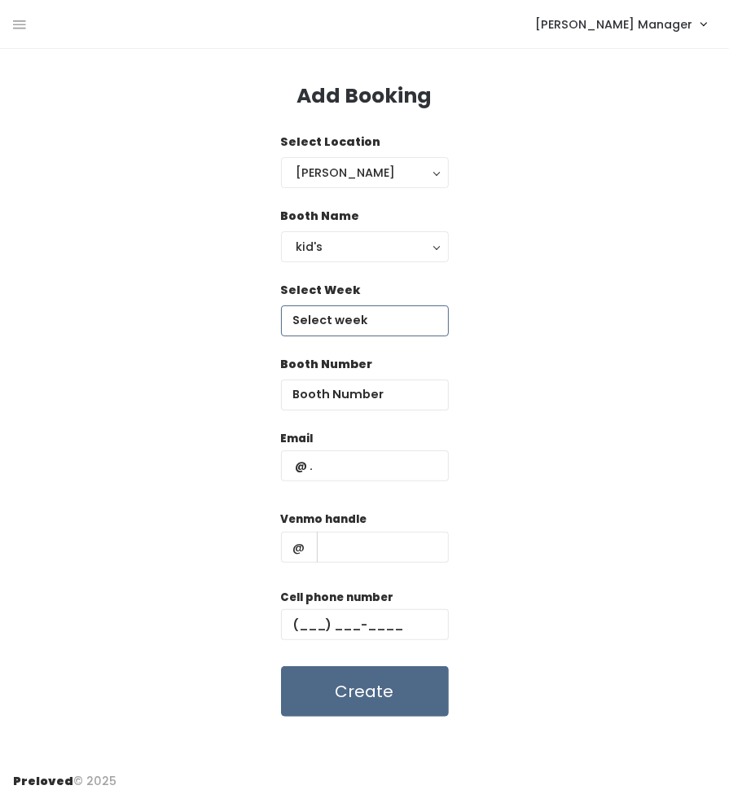
click at [350, 318] on input "text" at bounding box center [365, 320] width 168 height 31
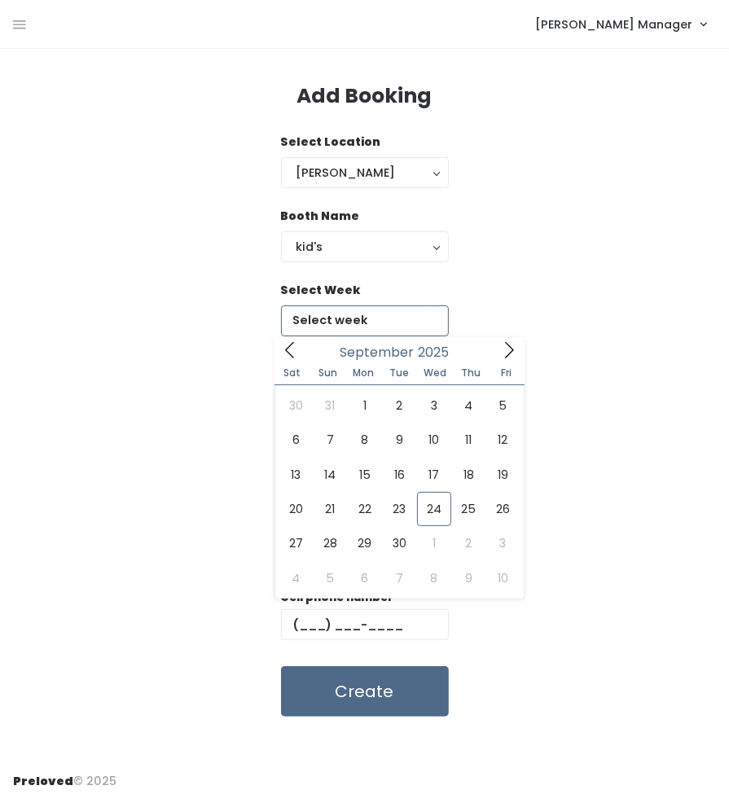
click at [506, 348] on icon at bounding box center [509, 350] width 18 height 18
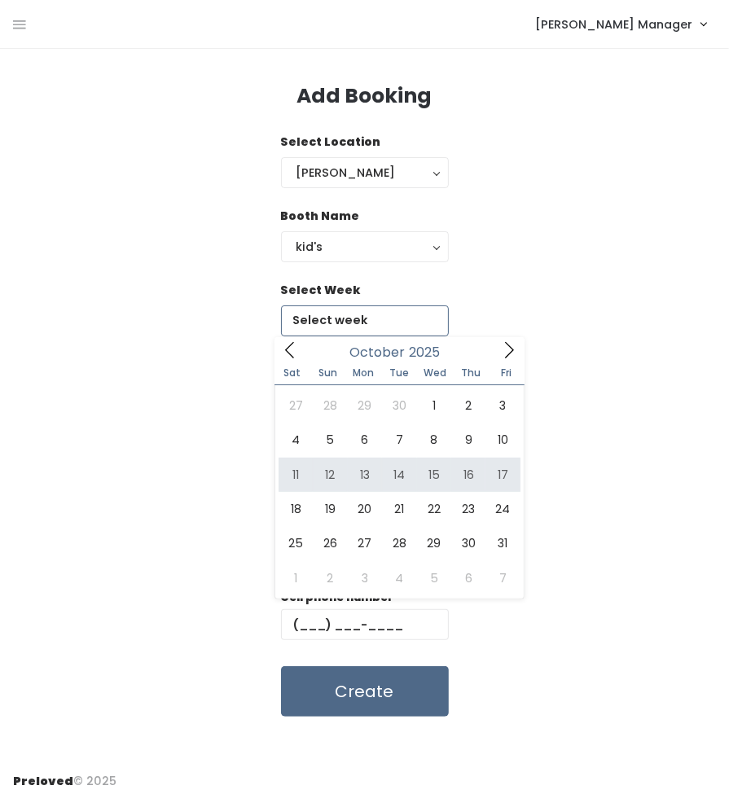
type input "[DATE] to [DATE]"
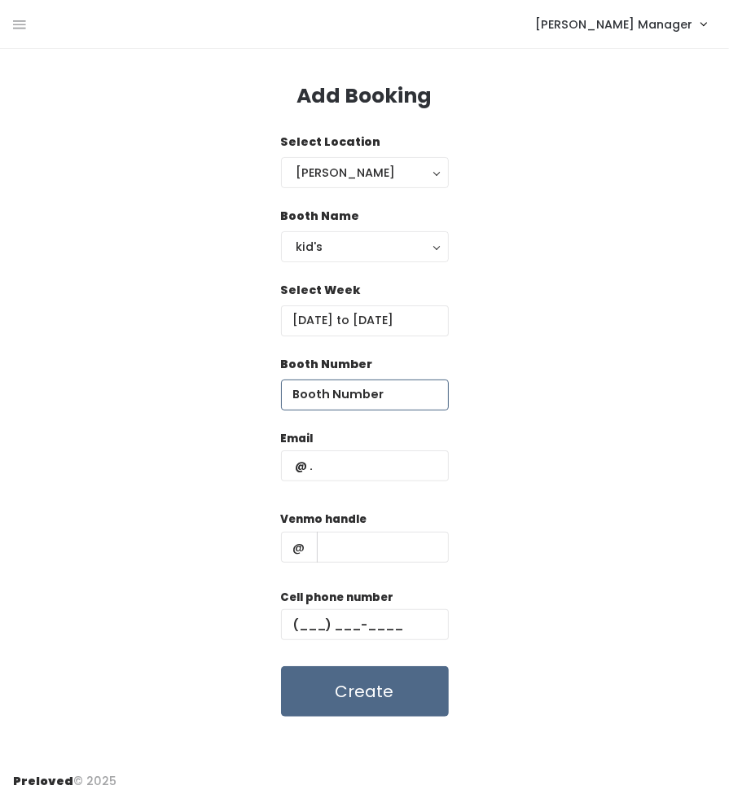
click at [362, 397] on input "number" at bounding box center [365, 394] width 168 height 31
type input "12"
click at [366, 462] on input "text" at bounding box center [365, 465] width 168 height 31
paste input "hayleyverde12@gmail.com (831) 682-3395 hayleyknudson12"
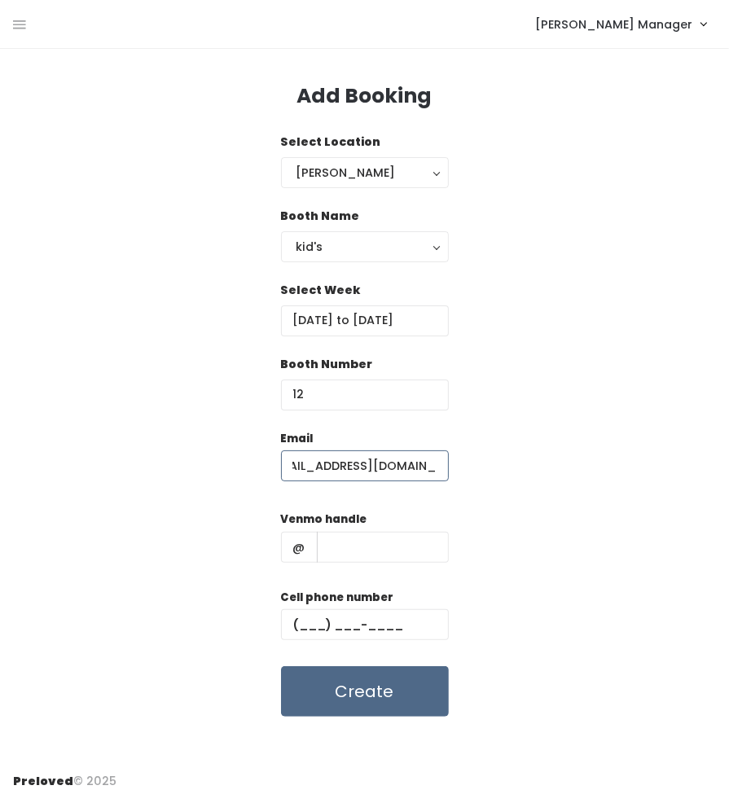
scroll to position [0, 15]
type input "[EMAIL_ADDRESS][DOMAIN_NAME]"
click at [375, 556] on input "text" at bounding box center [383, 547] width 132 height 31
paste input "hayleyverde12@gmail.com (831) 682-3395 hayleyknudson12"
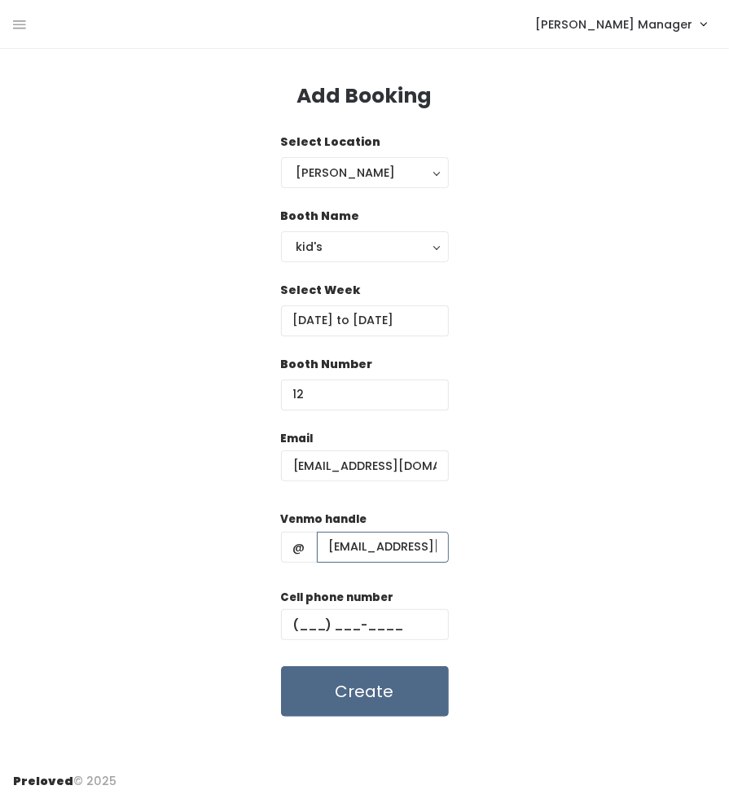
drag, startPoint x: 332, startPoint y: 544, endPoint x: 208, endPoint y: 546, distance: 123.8
click at [208, 546] on div "Email hayleyverde12@gmail.com Venmo handle @ hayleyverde12@gmail.com (831) 682-…" at bounding box center [364, 573] width 703 height 287
type input "hayleyknudson12"
click at [321, 638] on input "text" at bounding box center [365, 624] width 168 height 31
paste input "(128) 316-8233"
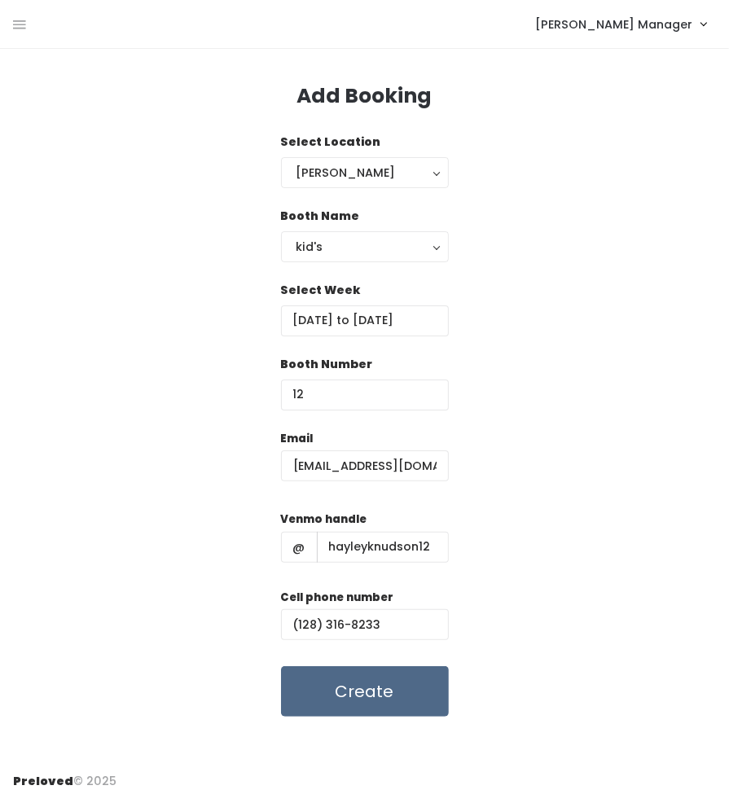
click at [530, 568] on div "Email hayleyverde12@gmail.com Venmo handle @ hayleyknudson12 Cell phone number …" at bounding box center [364, 573] width 703 height 287
drag, startPoint x: 388, startPoint y: 627, endPoint x: 276, endPoint y: 625, distance: 112.4
click at [276, 625] on div "Email hayleyverde12@gmail.com Venmo handle @ hayleyknudson12 Cell phone number …" at bounding box center [364, 573] width 703 height 287
paste input "831) 682-3395"
type input "[PHONE_NUMBER]"
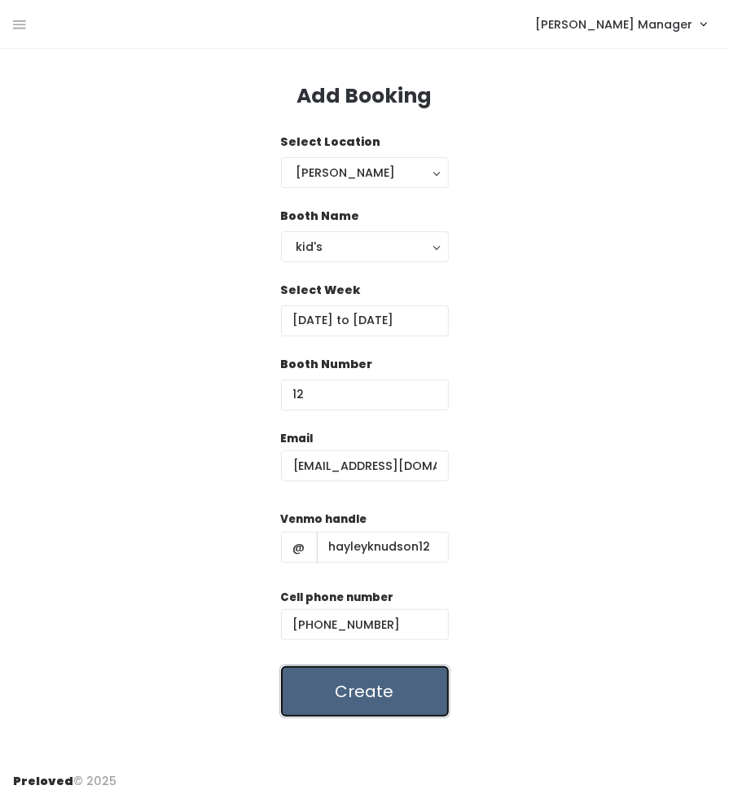
click at [400, 680] on button "Create" at bounding box center [365, 691] width 168 height 50
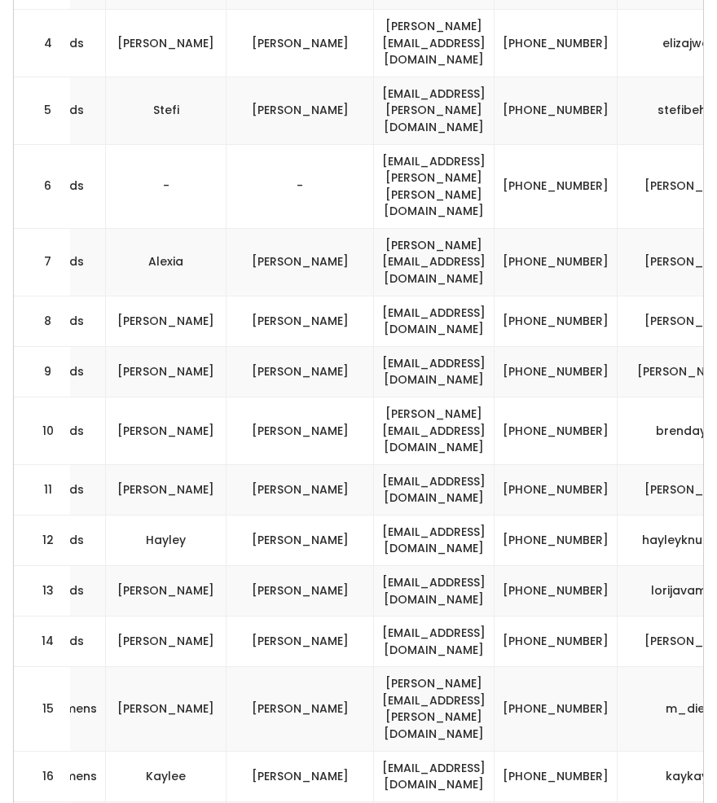
scroll to position [0, 514]
drag, startPoint x: 635, startPoint y: 414, endPoint x: 580, endPoint y: 394, distance: 58.7
click at [580, 515] on td "[PHONE_NUMBER]" at bounding box center [554, 540] width 123 height 50
copy td "[PHONE_NUMBER]"
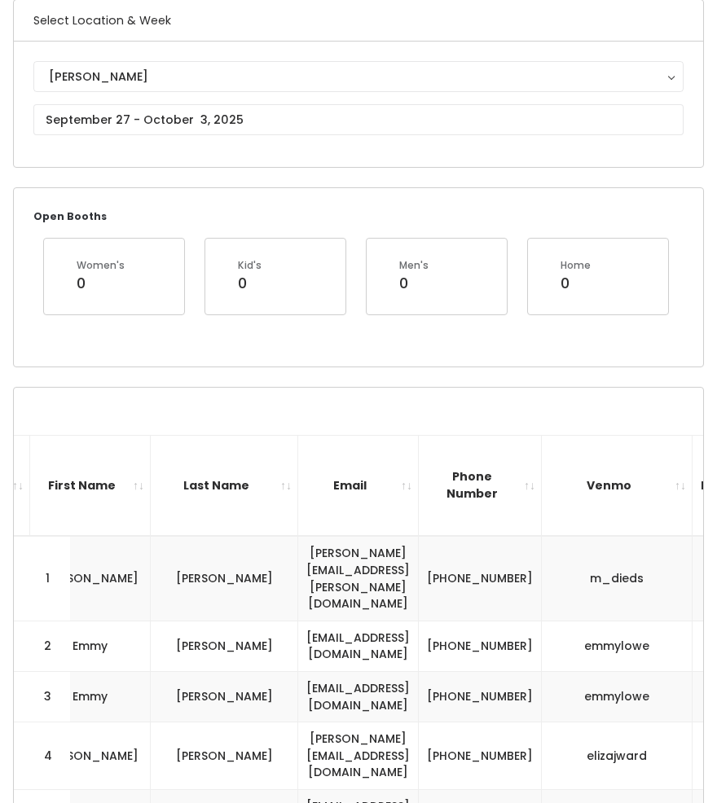
scroll to position [0, 0]
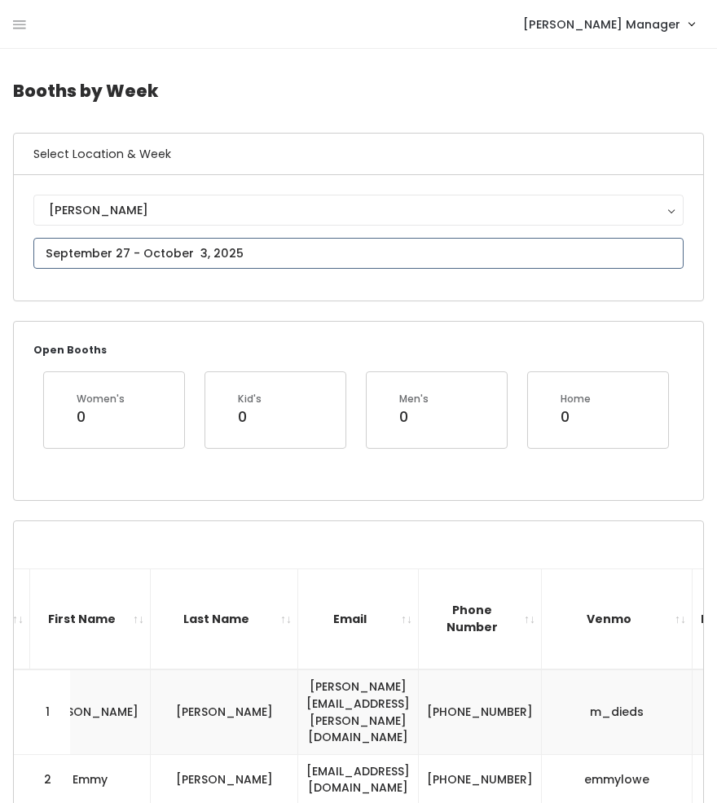
click at [107, 254] on input "text" at bounding box center [358, 253] width 650 height 31
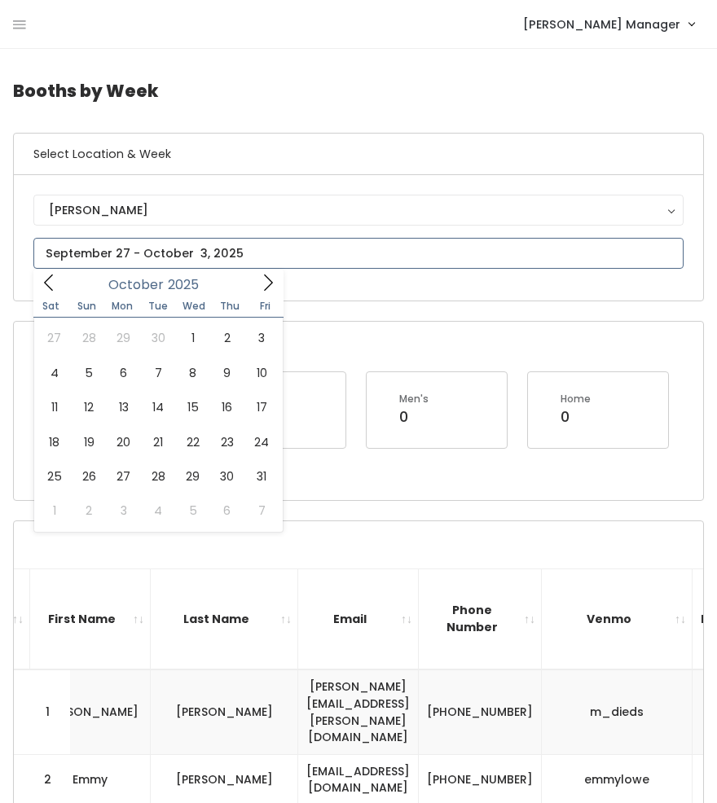
click at [261, 283] on icon at bounding box center [268, 283] width 18 height 18
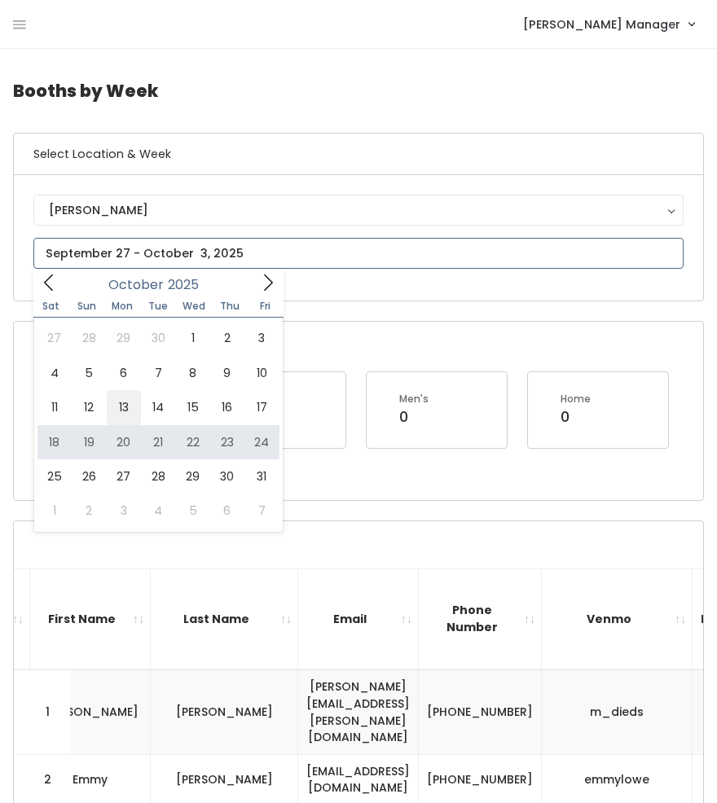
type input "October 11 to October 17"
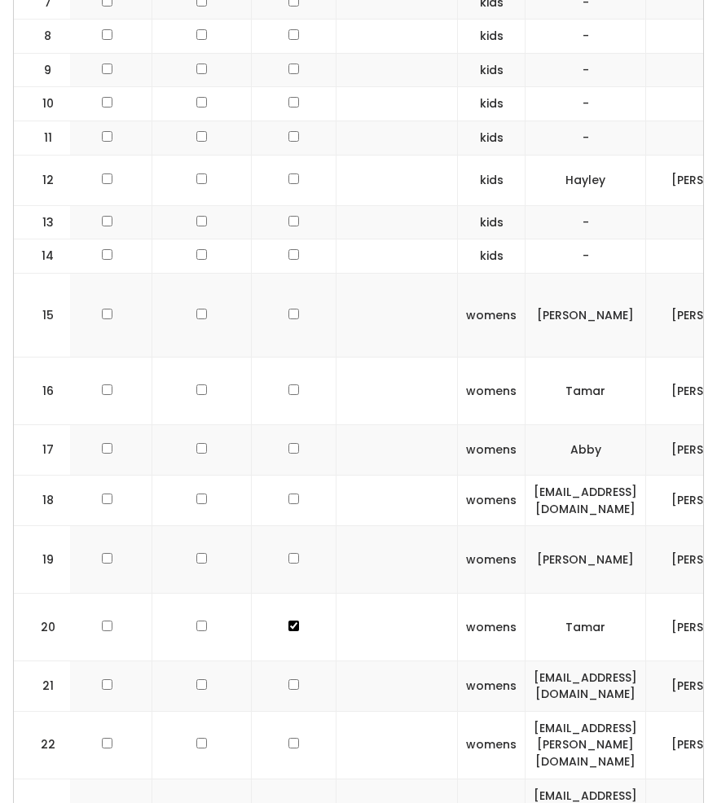
scroll to position [0, 91]
click at [291, 173] on input "checkbox" at bounding box center [296, 178] width 11 height 11
checkbox input "true"
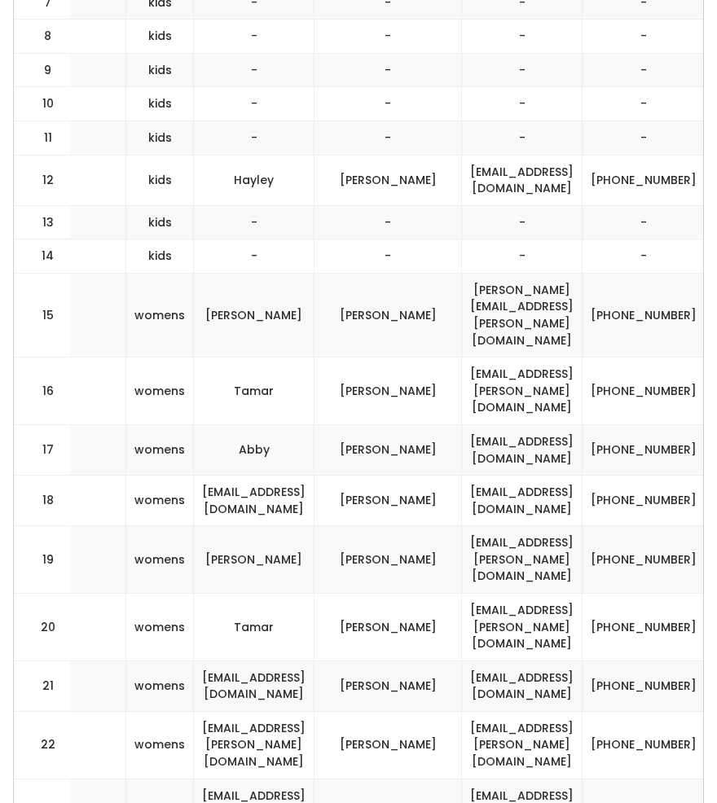
scroll to position [0, 541]
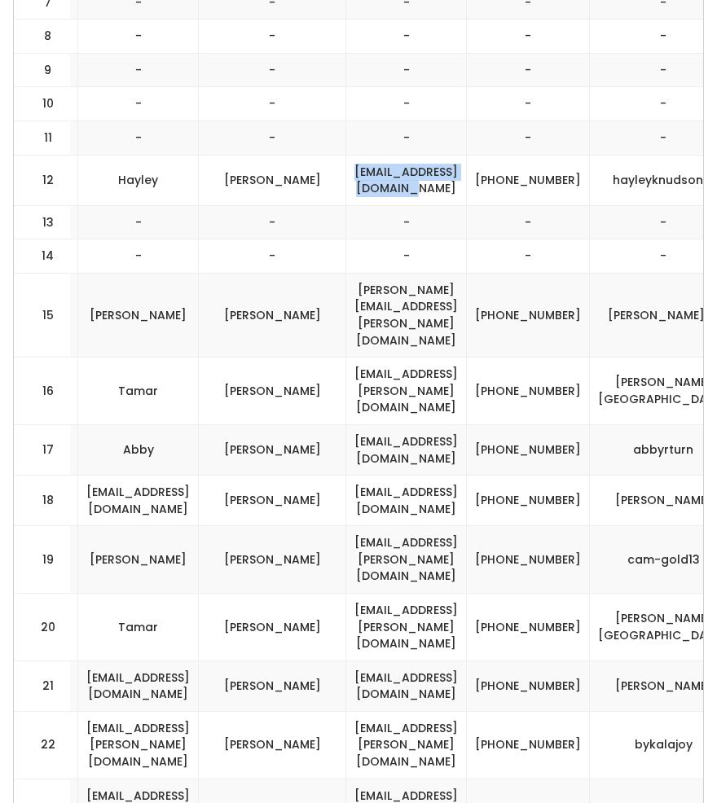
drag, startPoint x: 515, startPoint y: 169, endPoint x: 342, endPoint y: 167, distance: 172.6
click at [346, 167] on td "[EMAIL_ADDRESS][DOMAIN_NAME]" at bounding box center [406, 180] width 121 height 50
copy td "[EMAIL_ADDRESS][DOMAIN_NAME]"
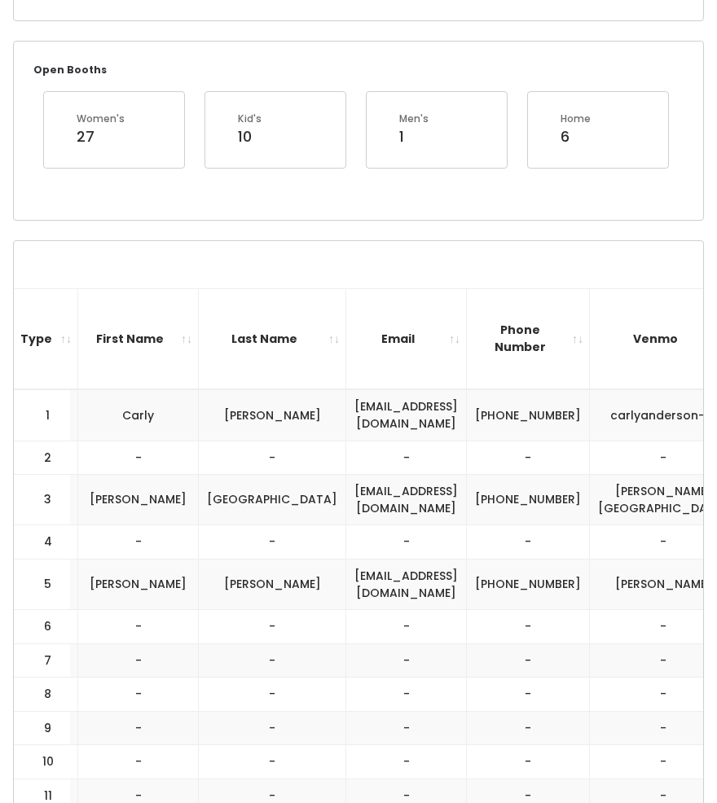
scroll to position [0, 0]
